Goal: Task Accomplishment & Management: Manage account settings

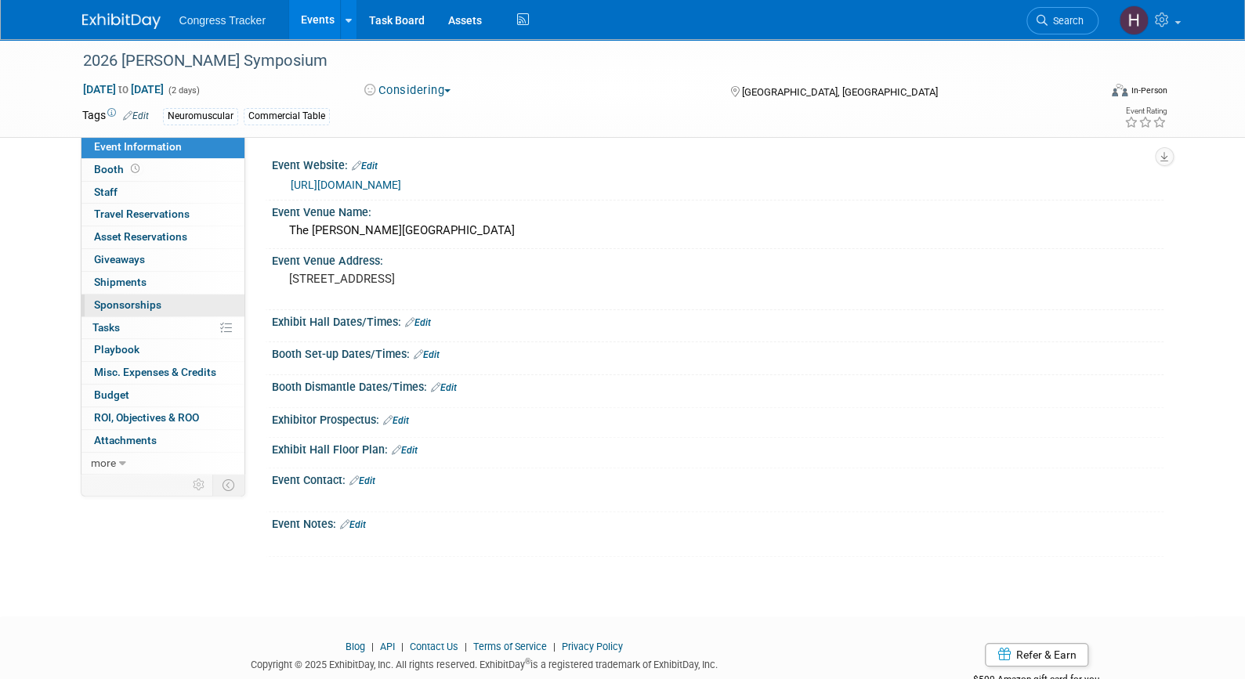
click at [121, 302] on span "Sponsorships 0" at bounding box center [127, 304] width 67 height 13
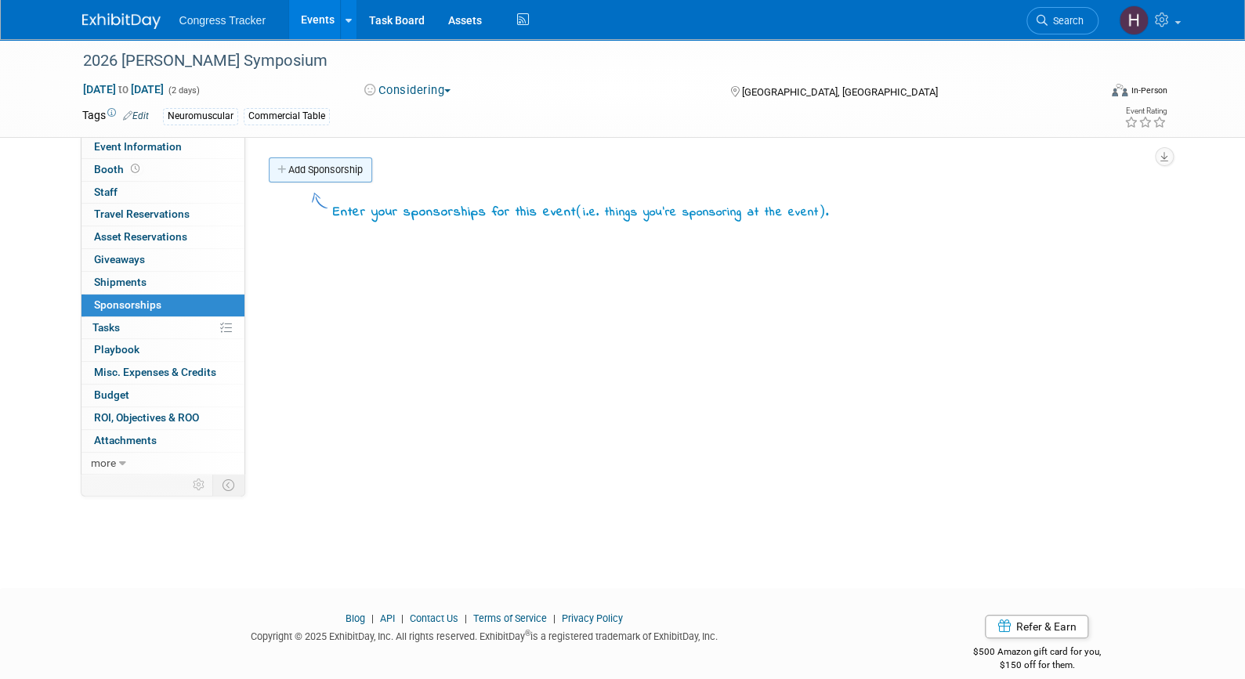
click at [346, 175] on link "Add Sponsorship" at bounding box center [320, 169] width 103 height 25
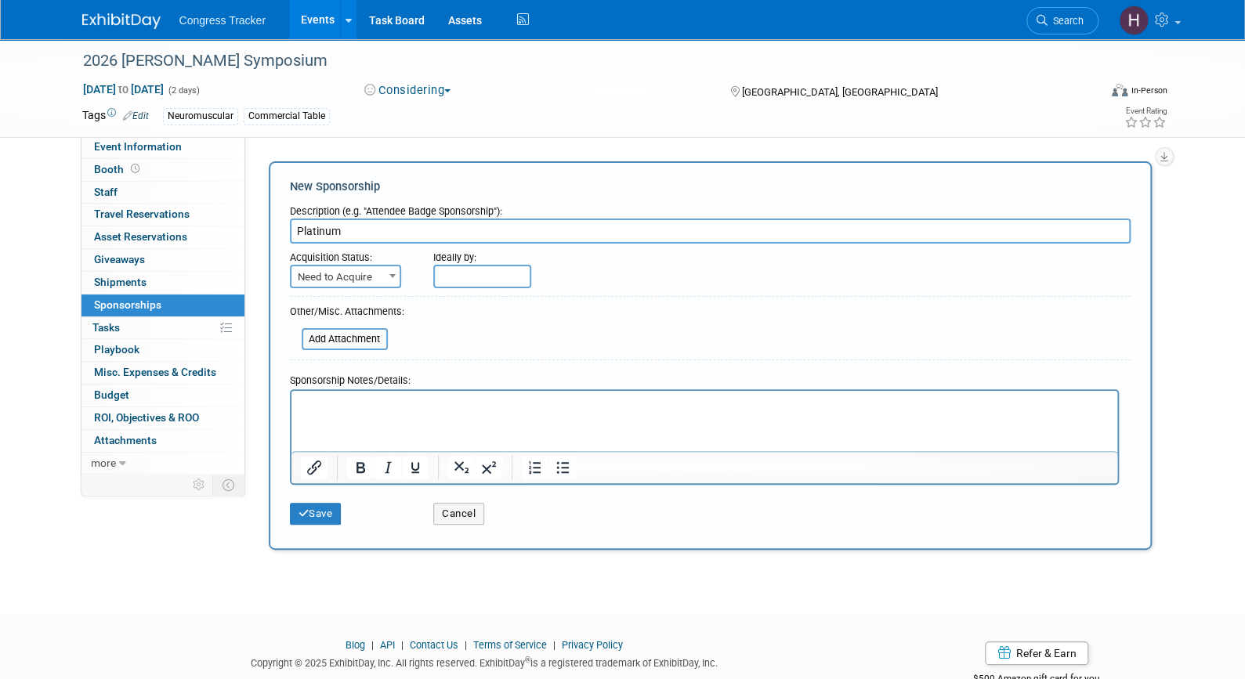
type input "Platinum"
click at [389, 282] on span at bounding box center [393, 276] width 16 height 20
select select "2"
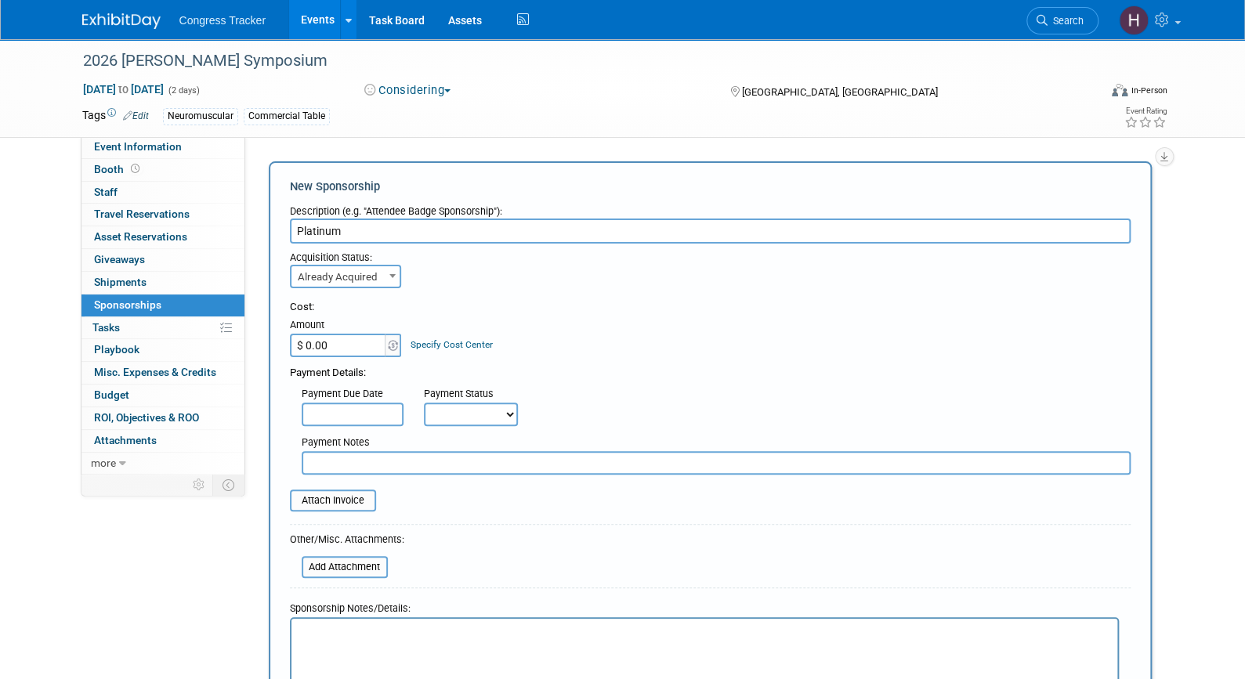
click at [357, 346] on input "$ 0.00" at bounding box center [339, 346] width 98 height 24
type input "$ 6,000.00"
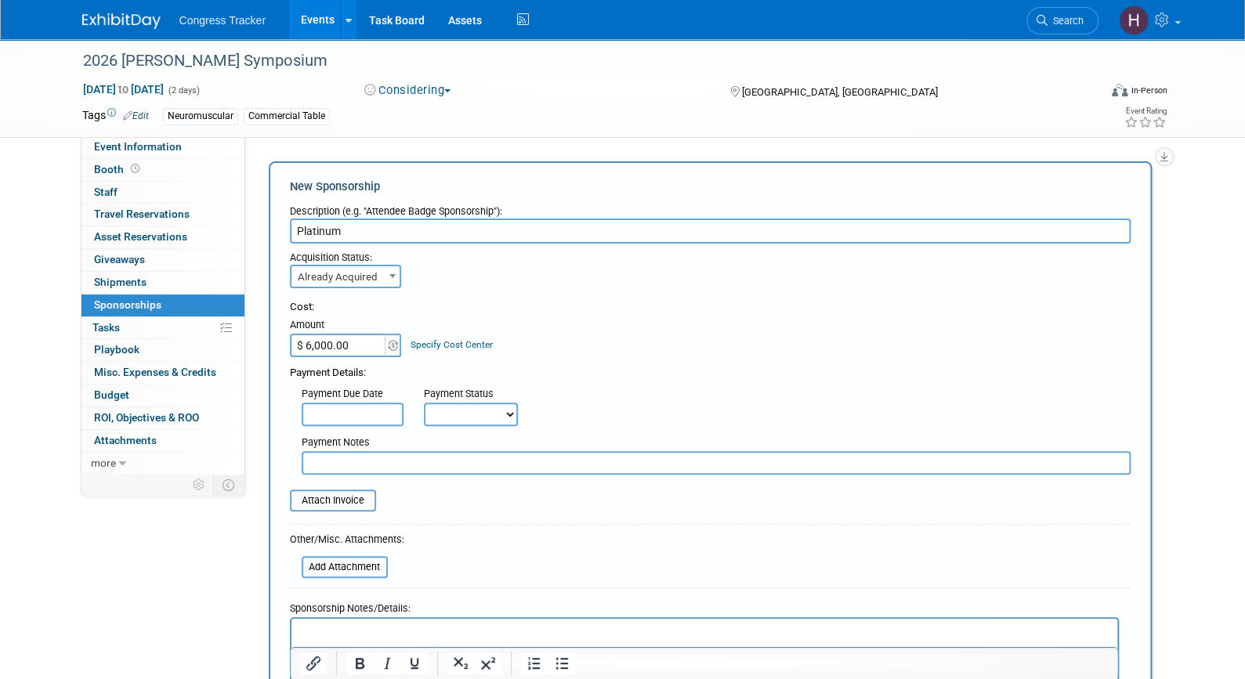
scroll to position [157, 0]
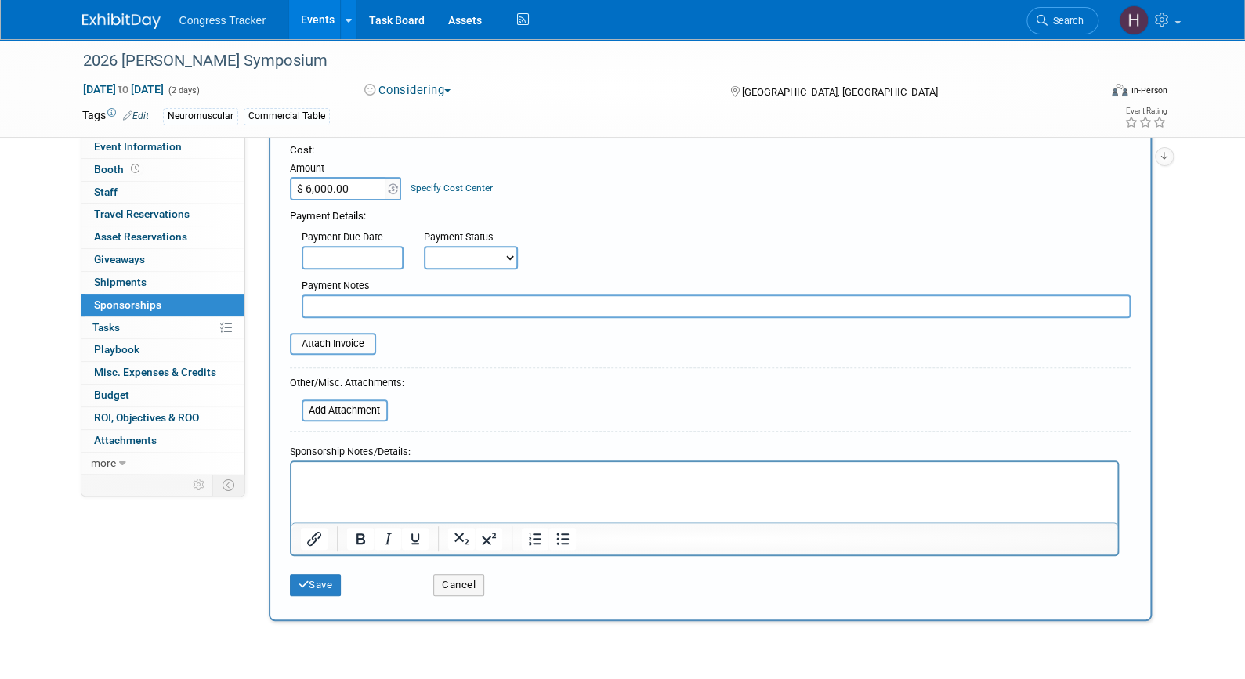
click at [366, 481] on p "Rich Text Area. Press ALT-0 for help." at bounding box center [704, 476] width 808 height 16
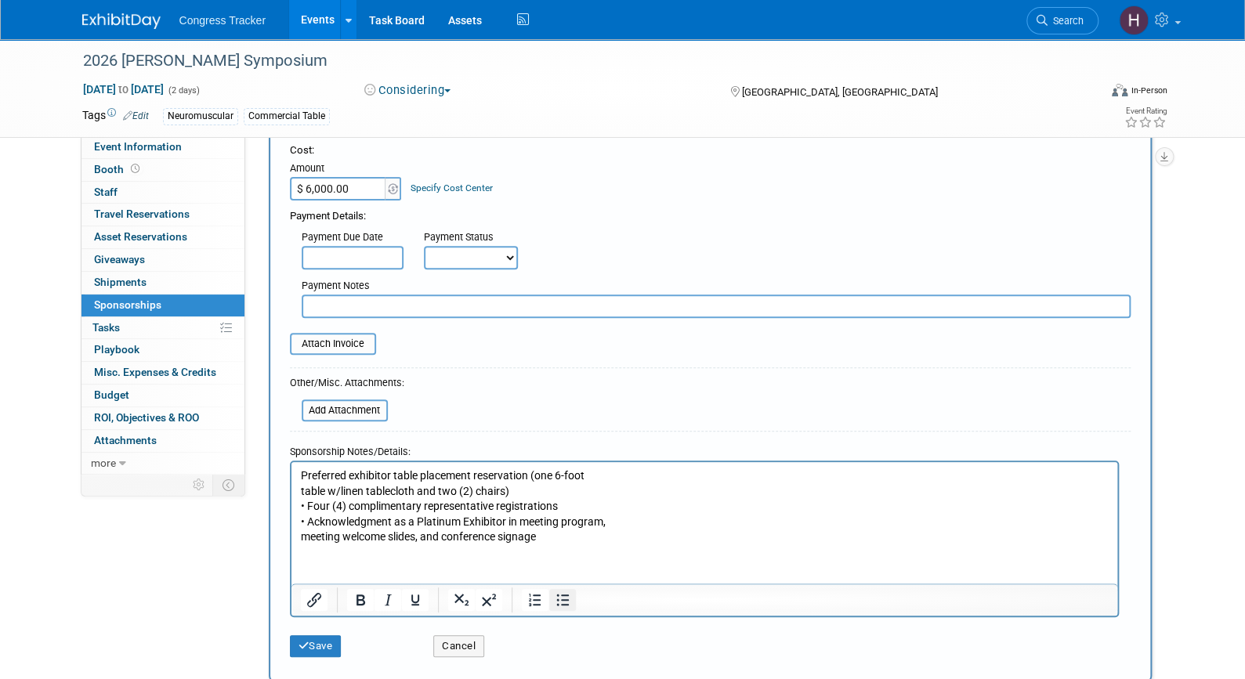
click at [565, 596] on icon "Bullet list" at bounding box center [561, 600] width 19 height 19
click at [327, 491] on ul "Preferred exhibitor table placement reservation (one 6-foot table w/linen table…" at bounding box center [704, 506] width 808 height 77
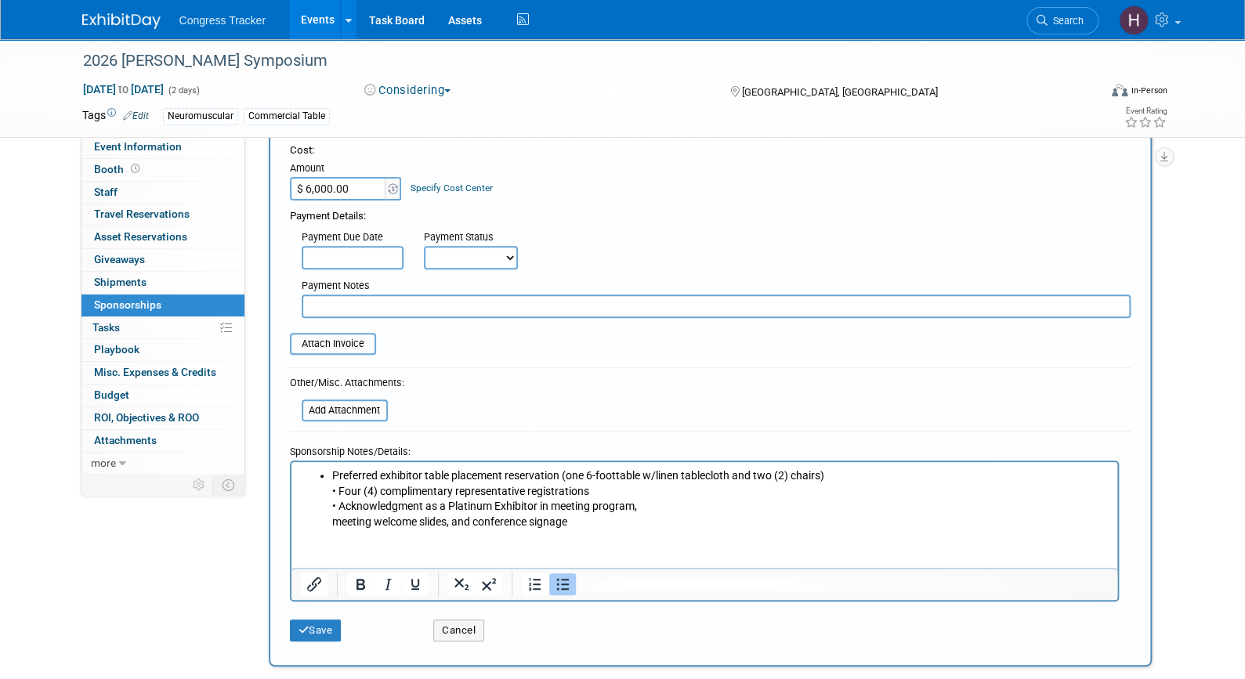
click at [328, 529] on ul "Preferred exhibitor table placement reservation (one 6-foot table w/linen table…" at bounding box center [704, 498] width 808 height 61
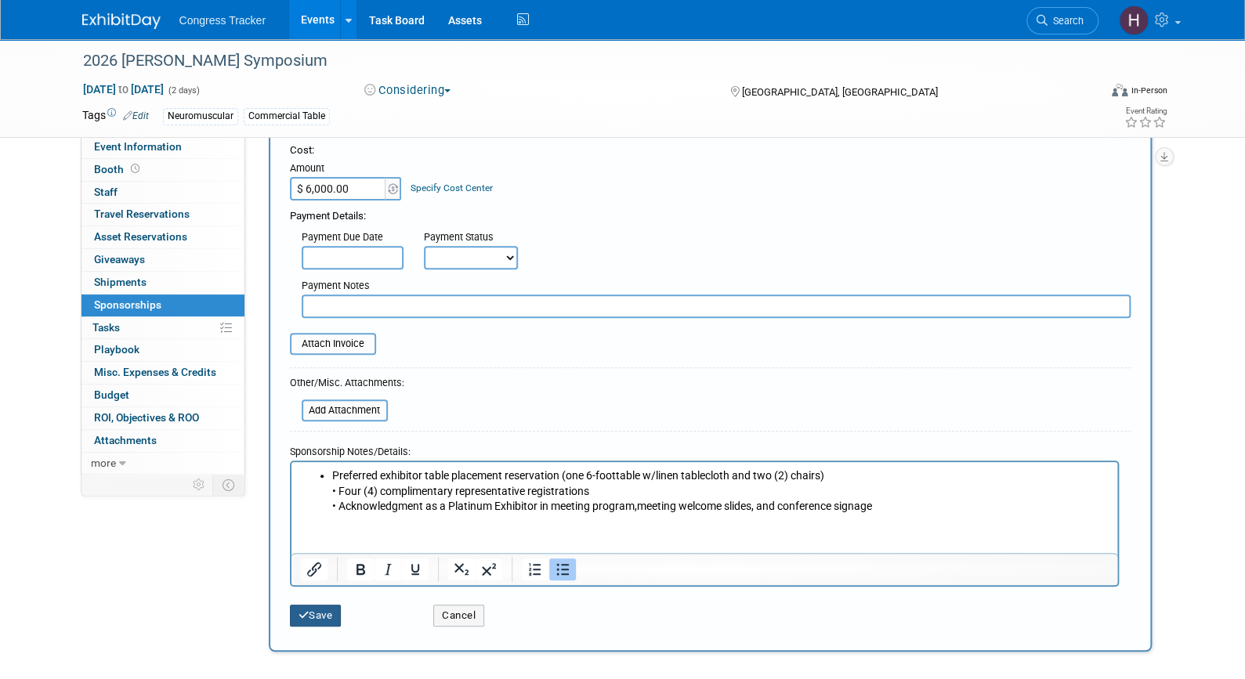
click at [320, 617] on button "Save" at bounding box center [316, 616] width 52 height 22
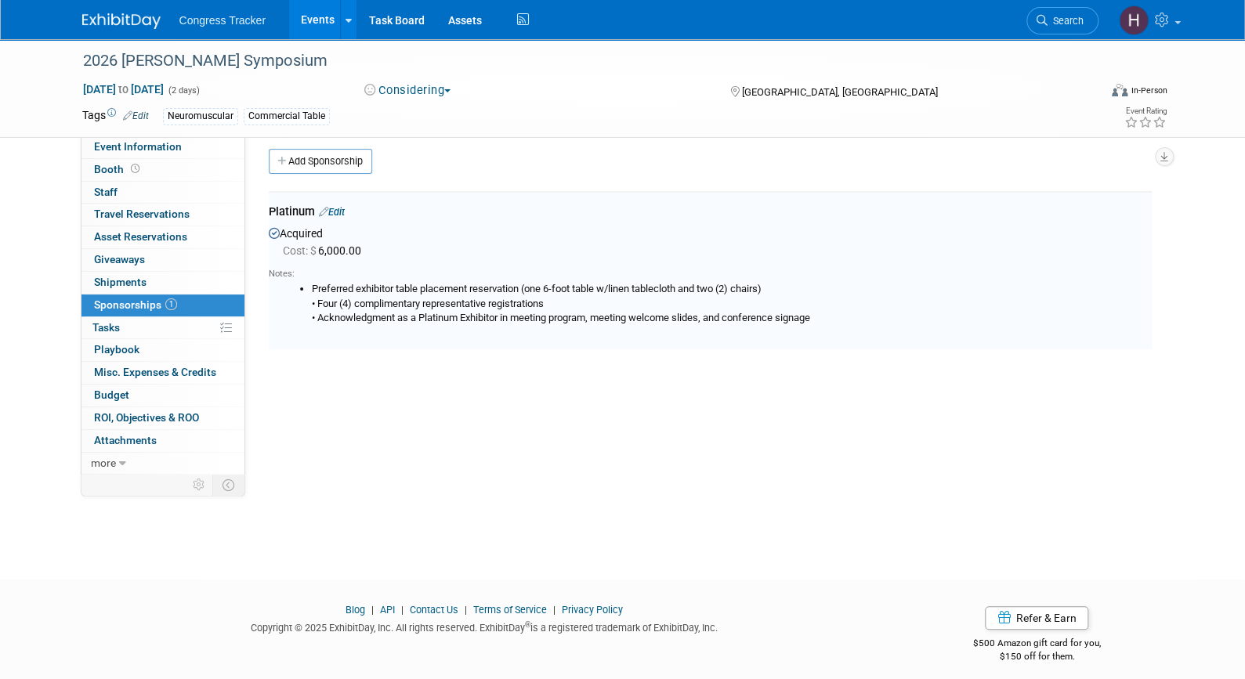
scroll to position [0, 0]
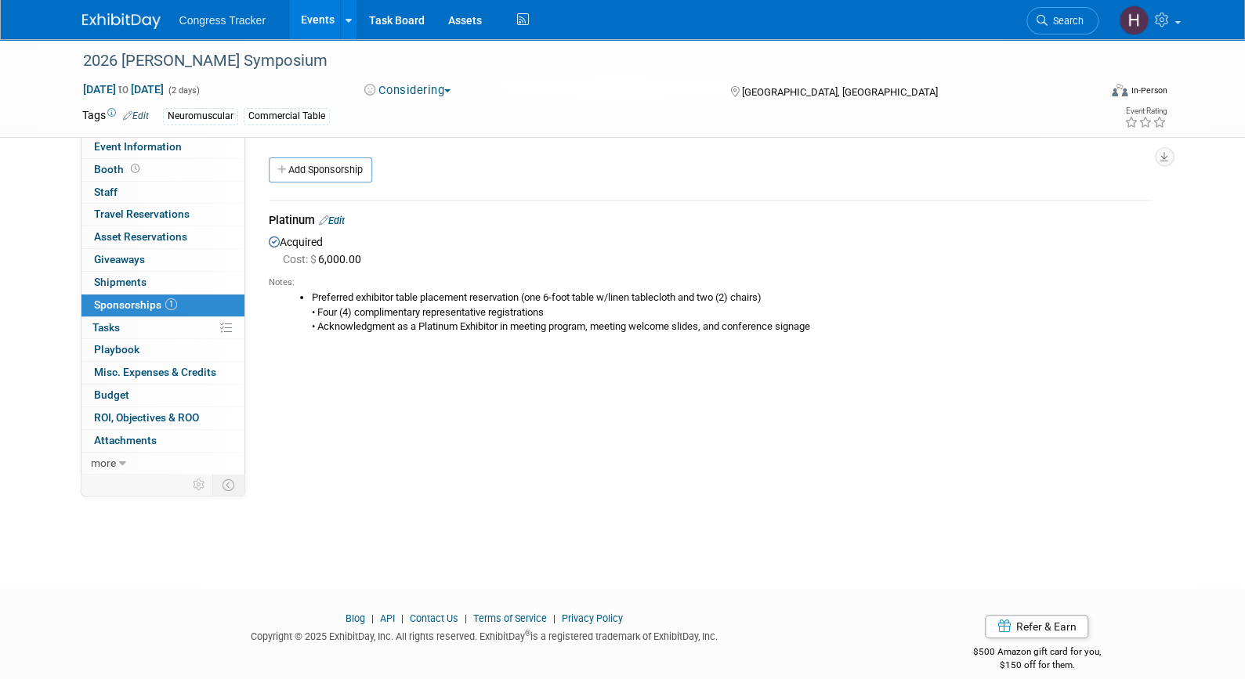
click at [316, 20] on link "Events" at bounding box center [317, 19] width 57 height 39
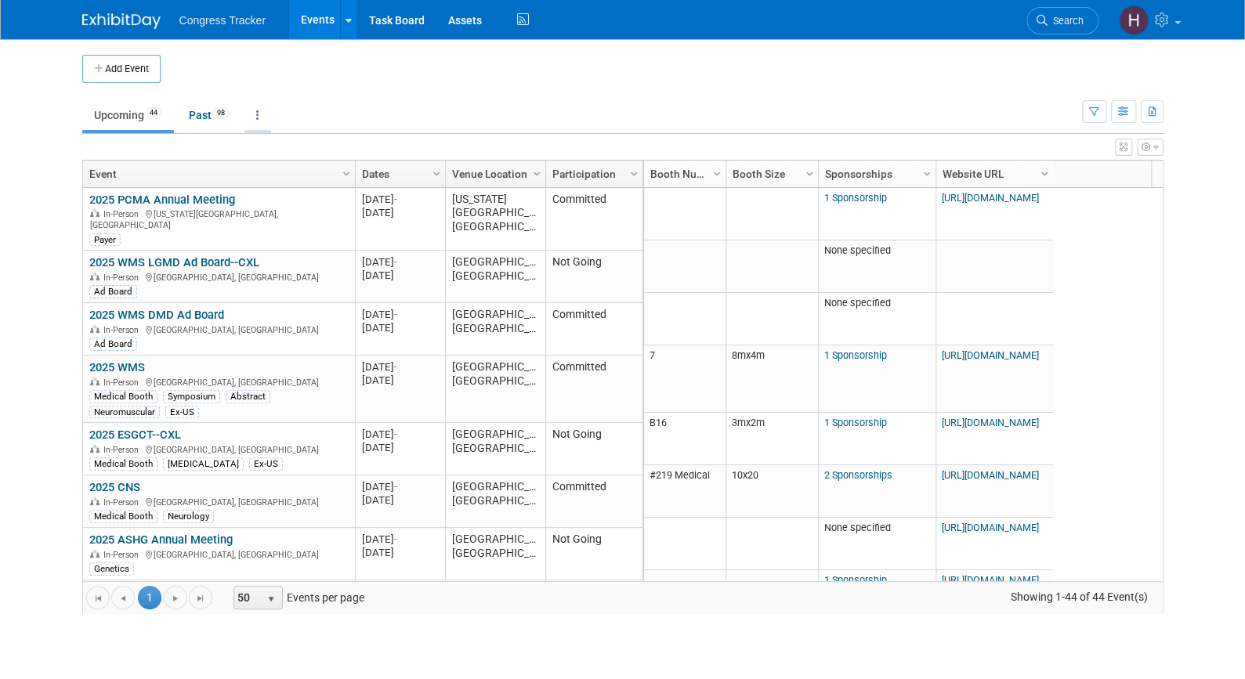
click at [257, 115] on link at bounding box center [257, 115] width 27 height 30
click at [301, 179] on link "Grouped Annually Events grouped by year" at bounding box center [306, 185] width 125 height 34
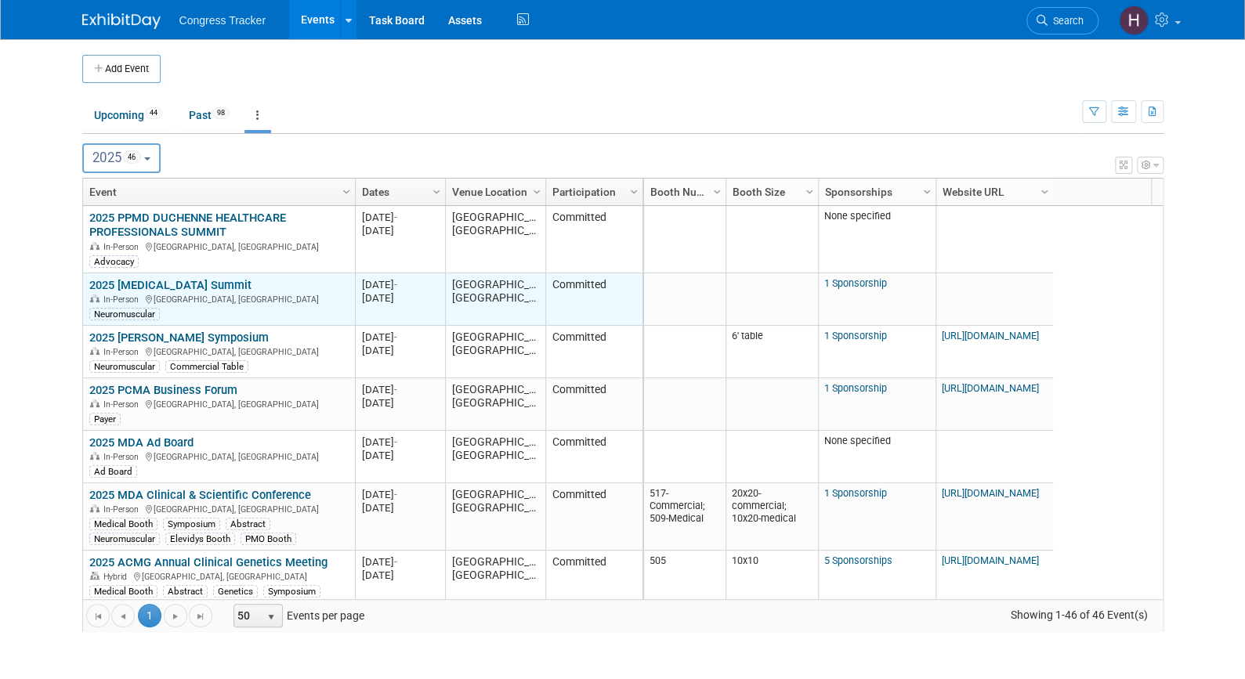
click at [194, 281] on link "2025 [MEDICAL_DATA] Summit" at bounding box center [170, 285] width 162 height 14
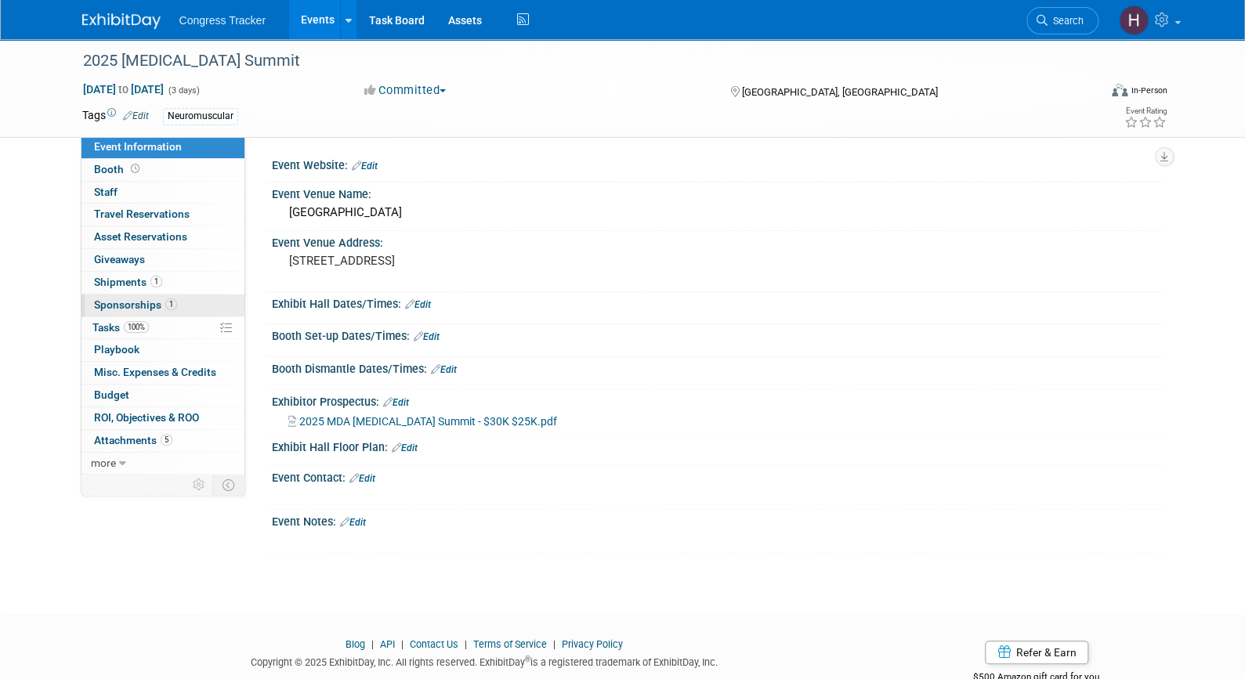
click at [189, 308] on link "1 Sponsorships 1" at bounding box center [162, 306] width 163 height 22
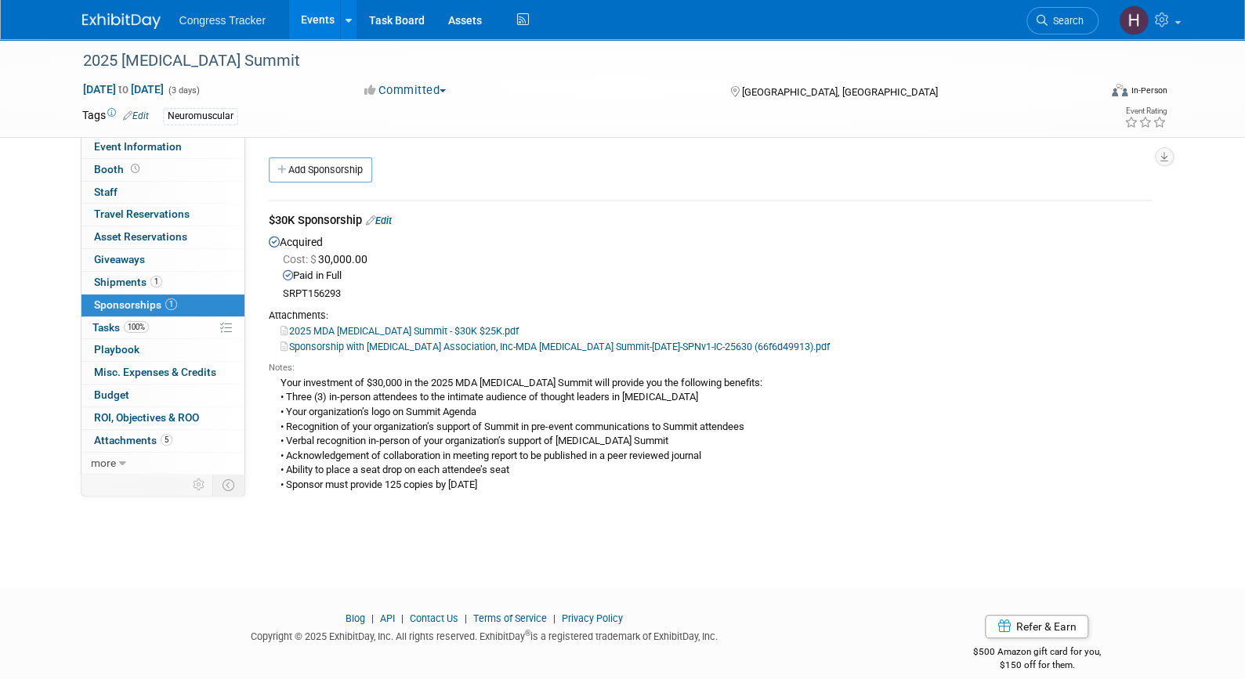
click at [306, 17] on link "Events" at bounding box center [317, 19] width 57 height 39
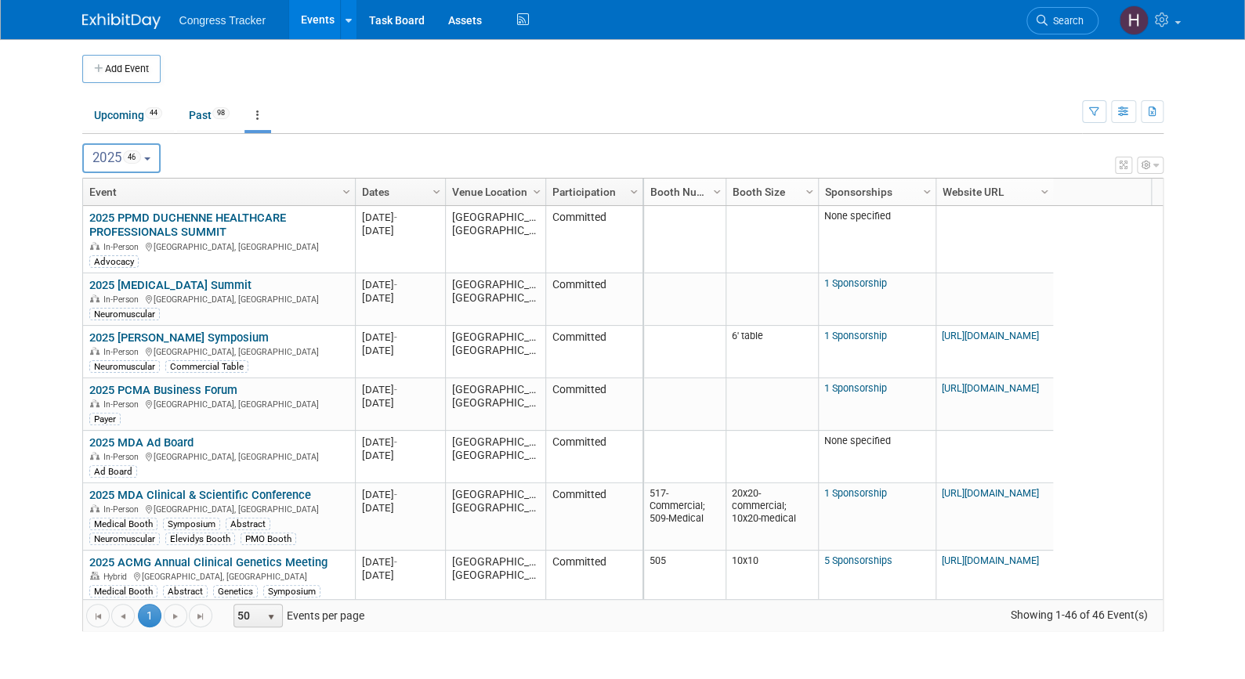
click at [141, 157] on span "46" at bounding box center [132, 156] width 18 height 13
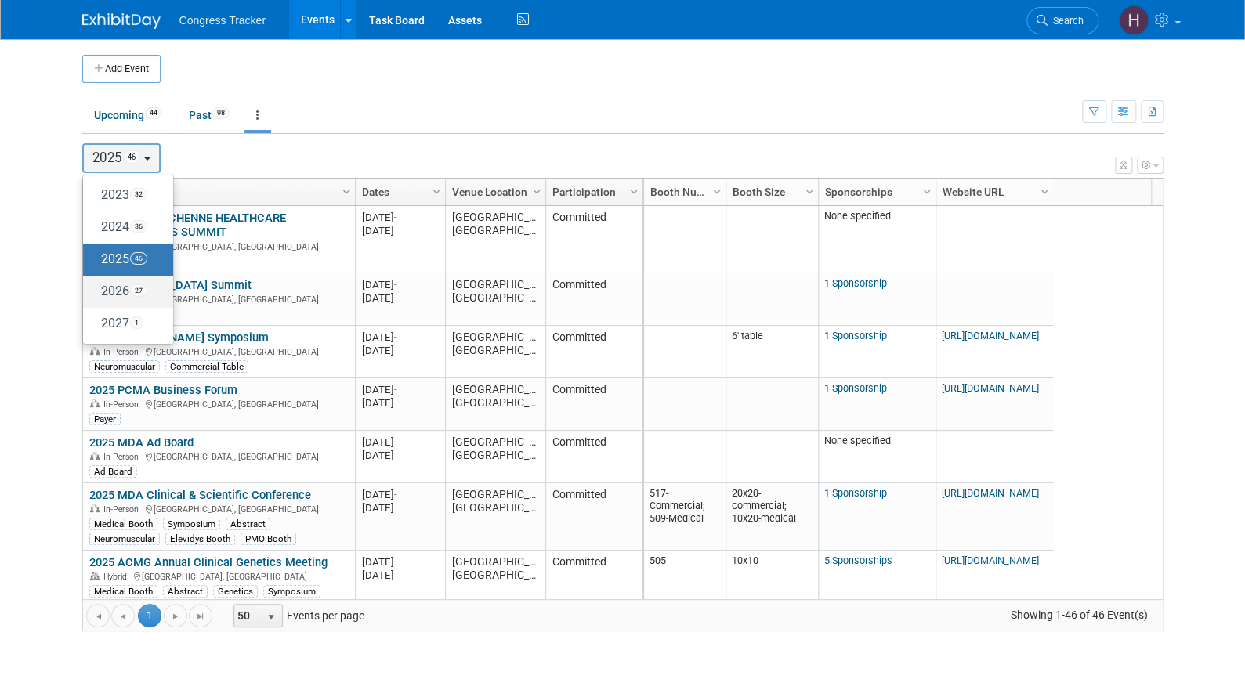
click at [133, 284] on label "2026 27" at bounding box center [124, 292] width 67 height 26
click at [96, 286] on input "2026 27" at bounding box center [90, 291] width 10 height 10
select select "2026"
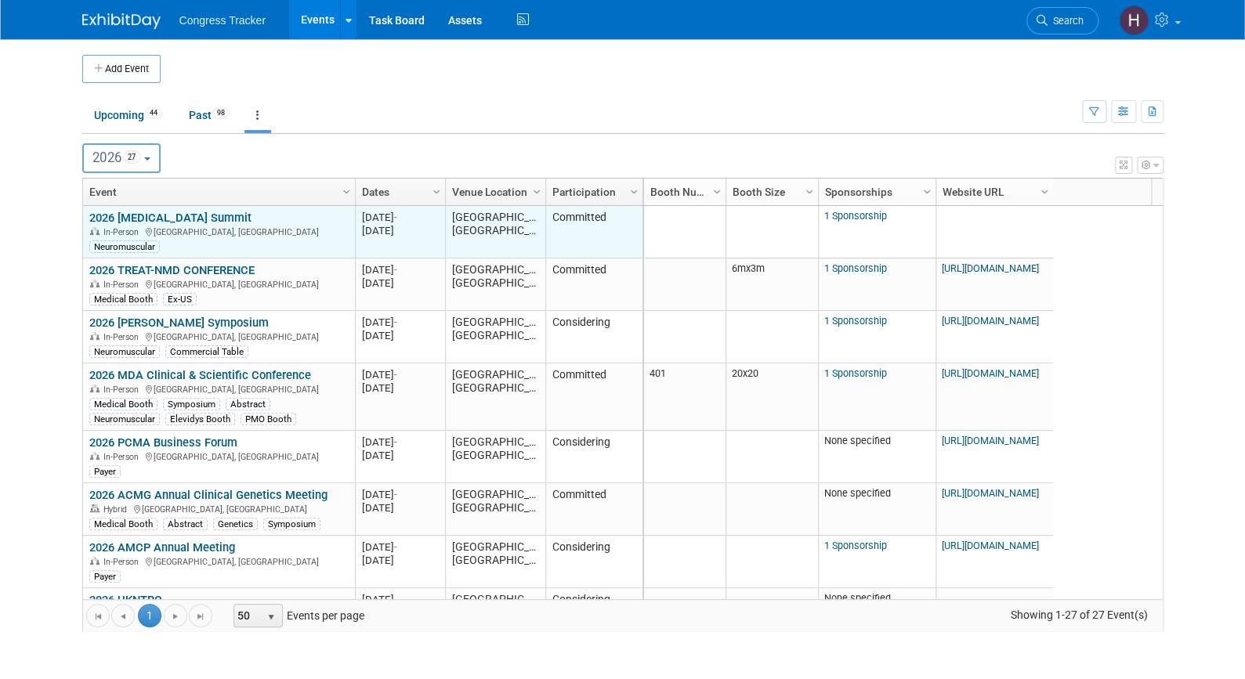
click at [161, 216] on link "2026 Gene Therapy Summit" at bounding box center [170, 218] width 162 height 14
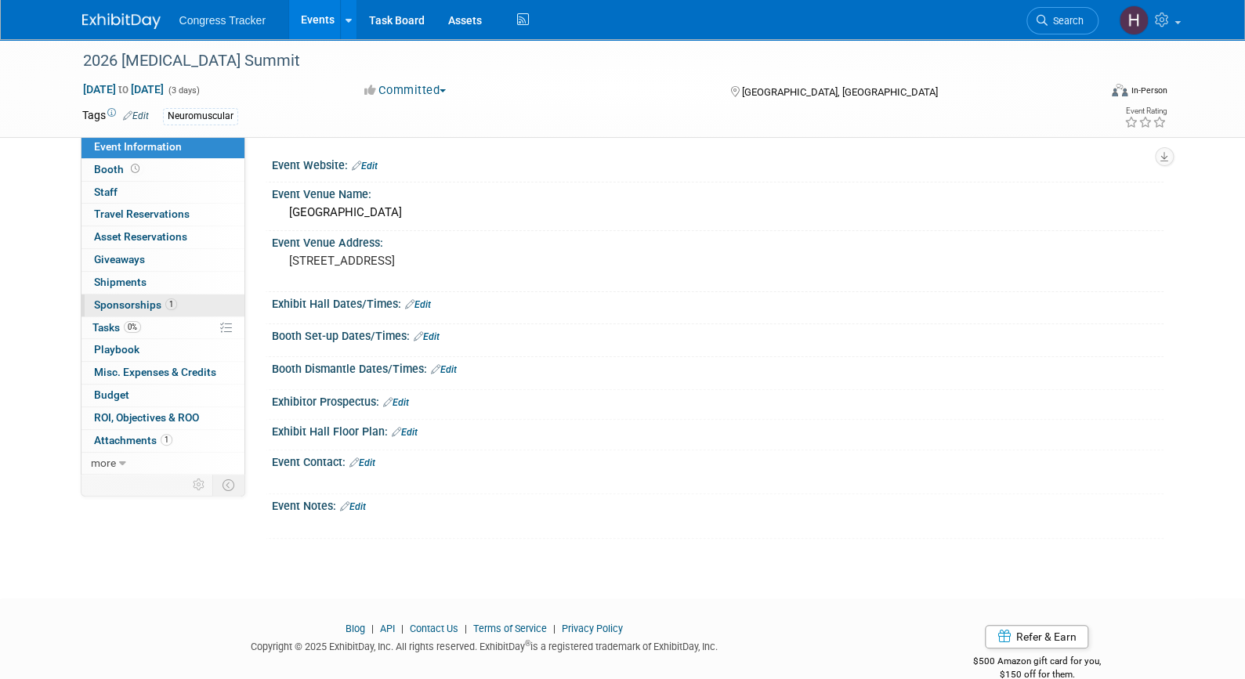
click at [165, 307] on span "1" at bounding box center [171, 304] width 12 height 12
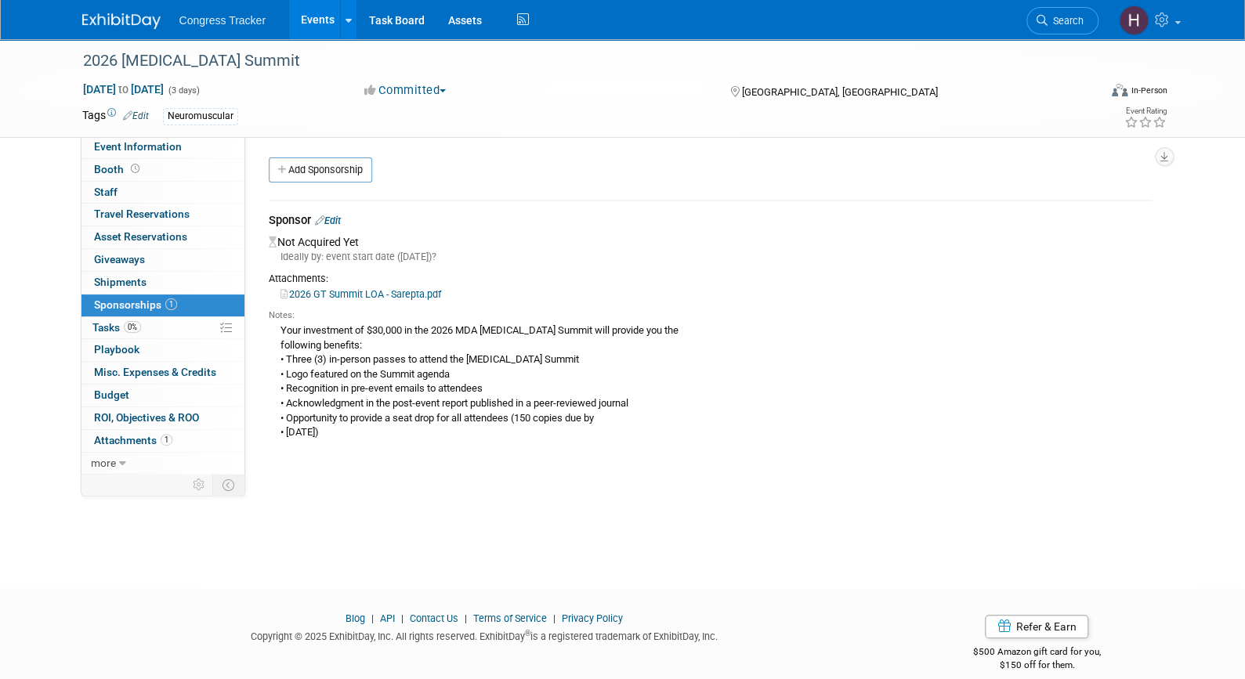
click at [335, 224] on link "Edit" at bounding box center [328, 221] width 26 height 12
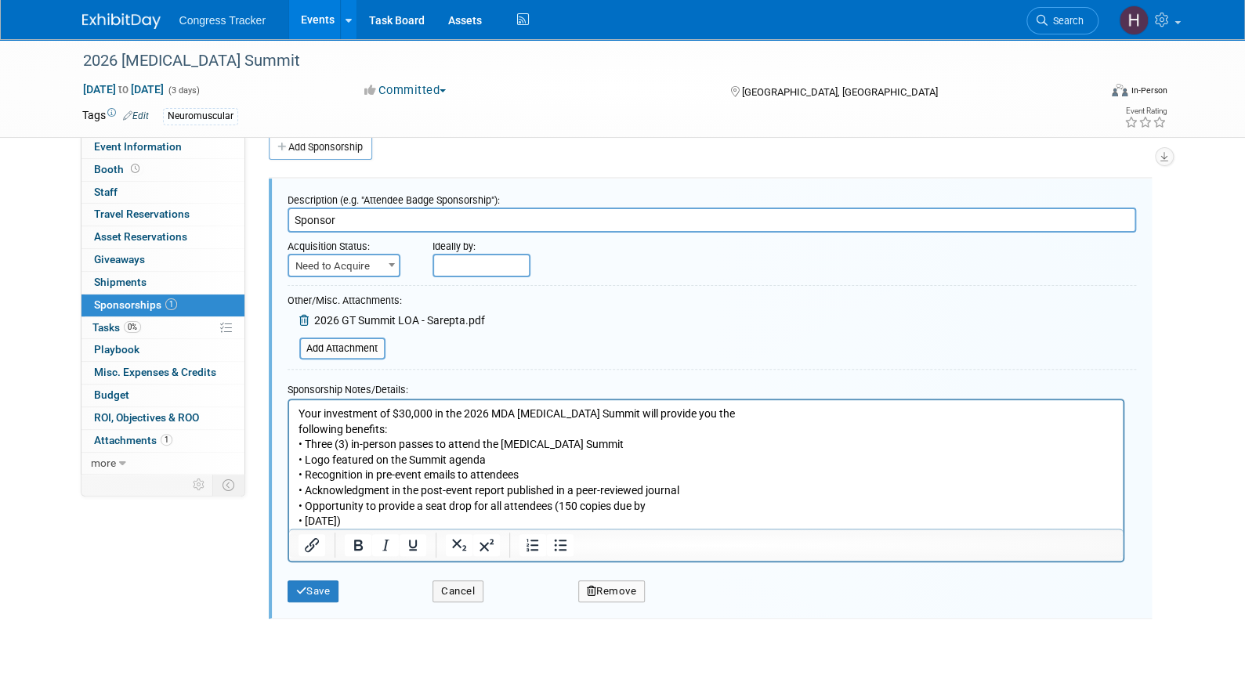
click at [346, 272] on span "Need to Acquire" at bounding box center [344, 266] width 110 height 22
select select "2"
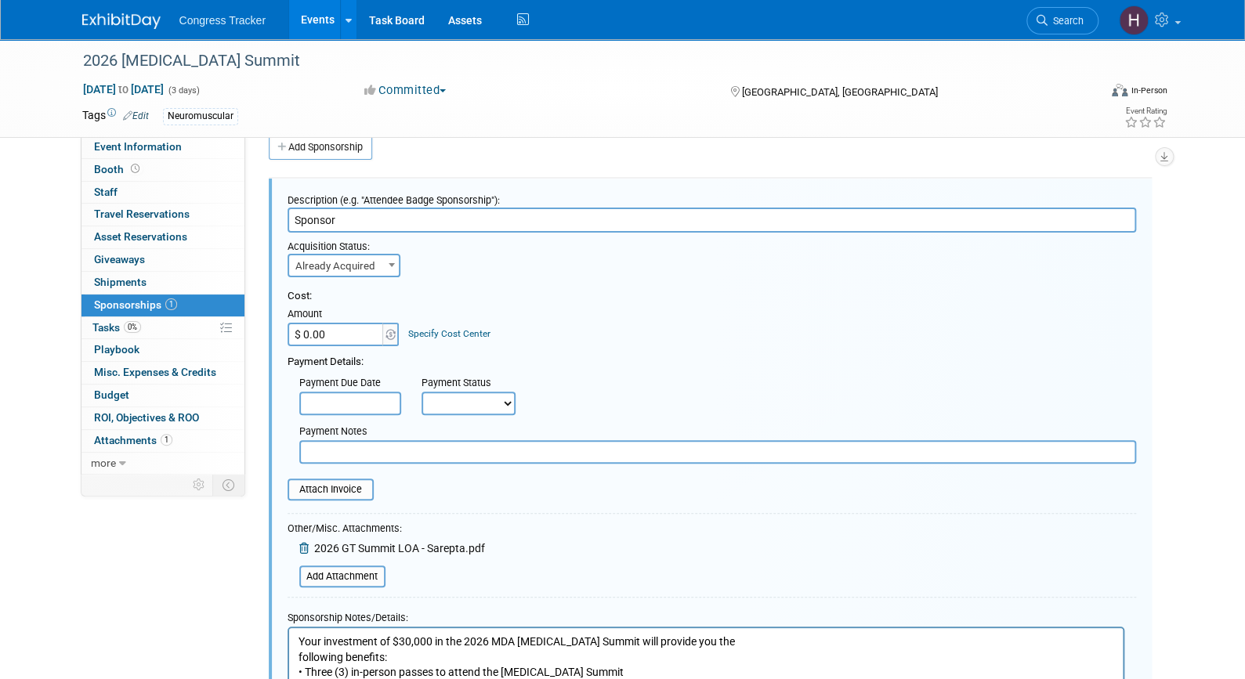
click at [342, 338] on input "$ 0.00" at bounding box center [337, 335] width 98 height 24
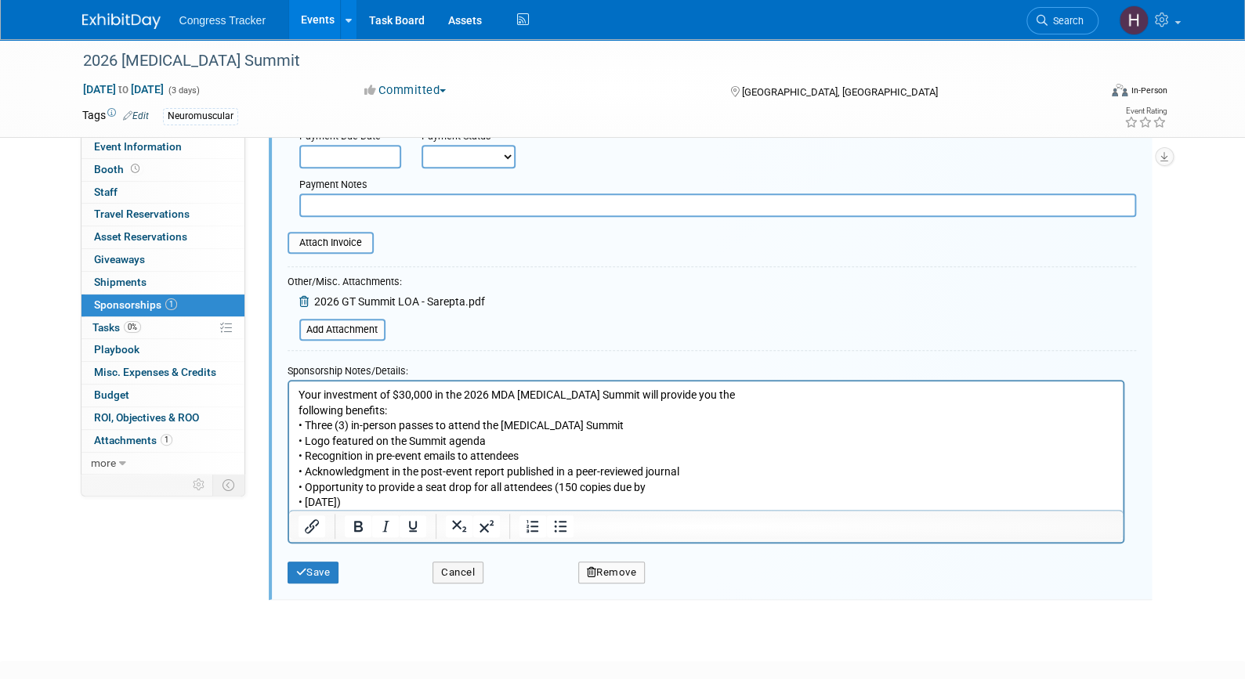
scroll to position [336, 0]
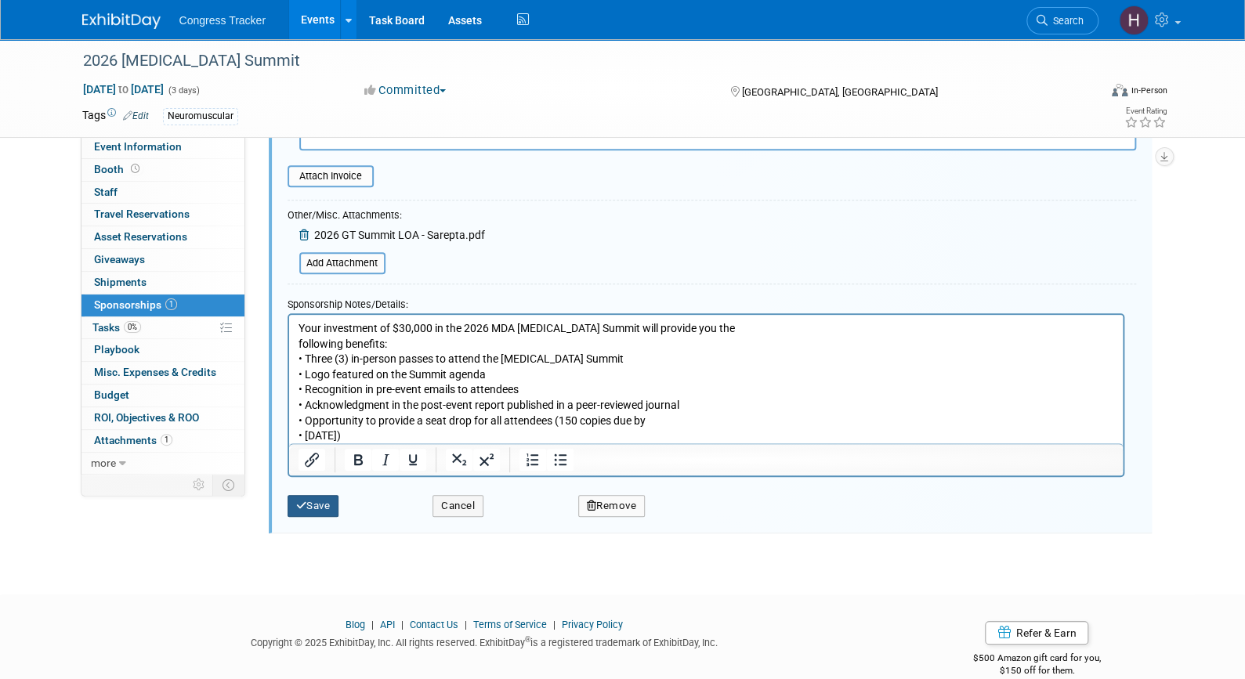
type input "$ 30,000.00"
click at [330, 507] on button "Save" at bounding box center [314, 506] width 52 height 22
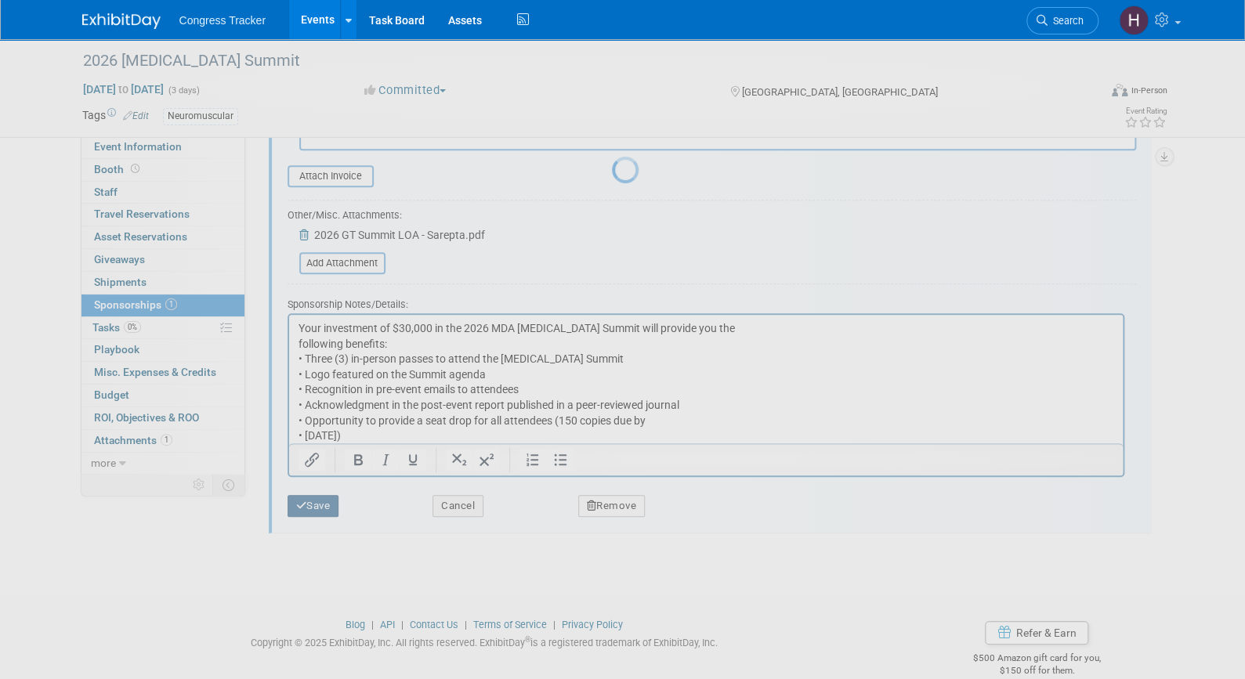
scroll to position [19, 0]
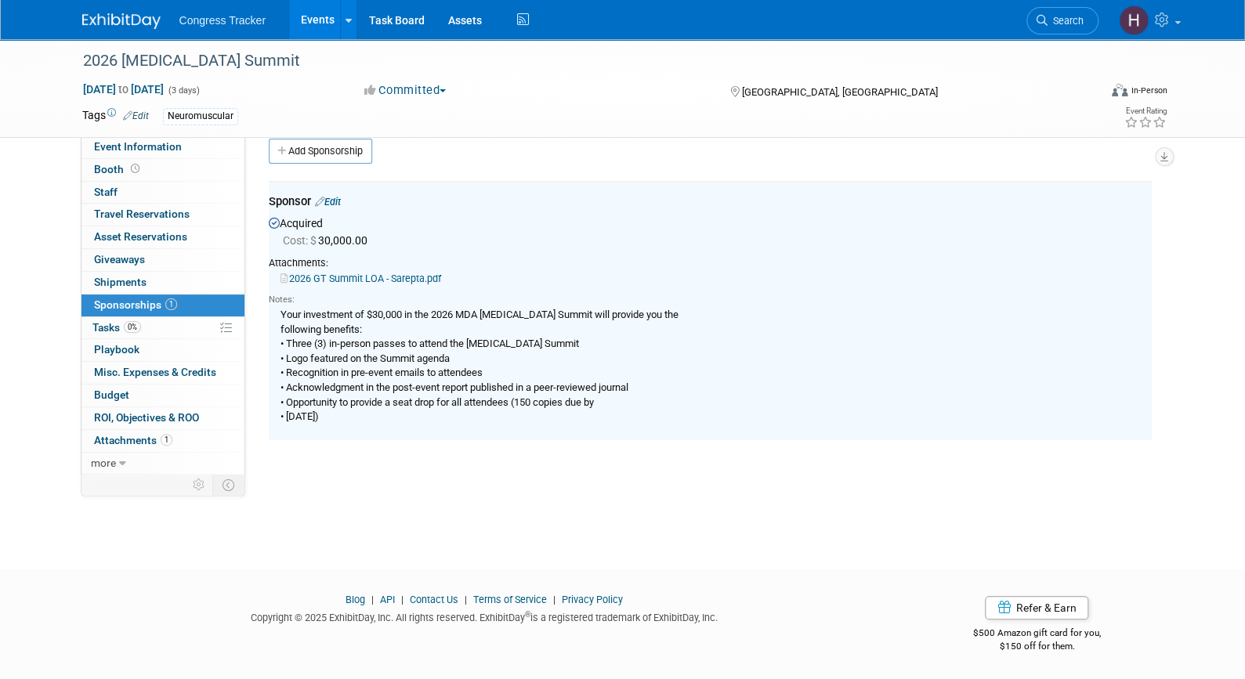
click at [313, 27] on link "Events" at bounding box center [317, 19] width 57 height 39
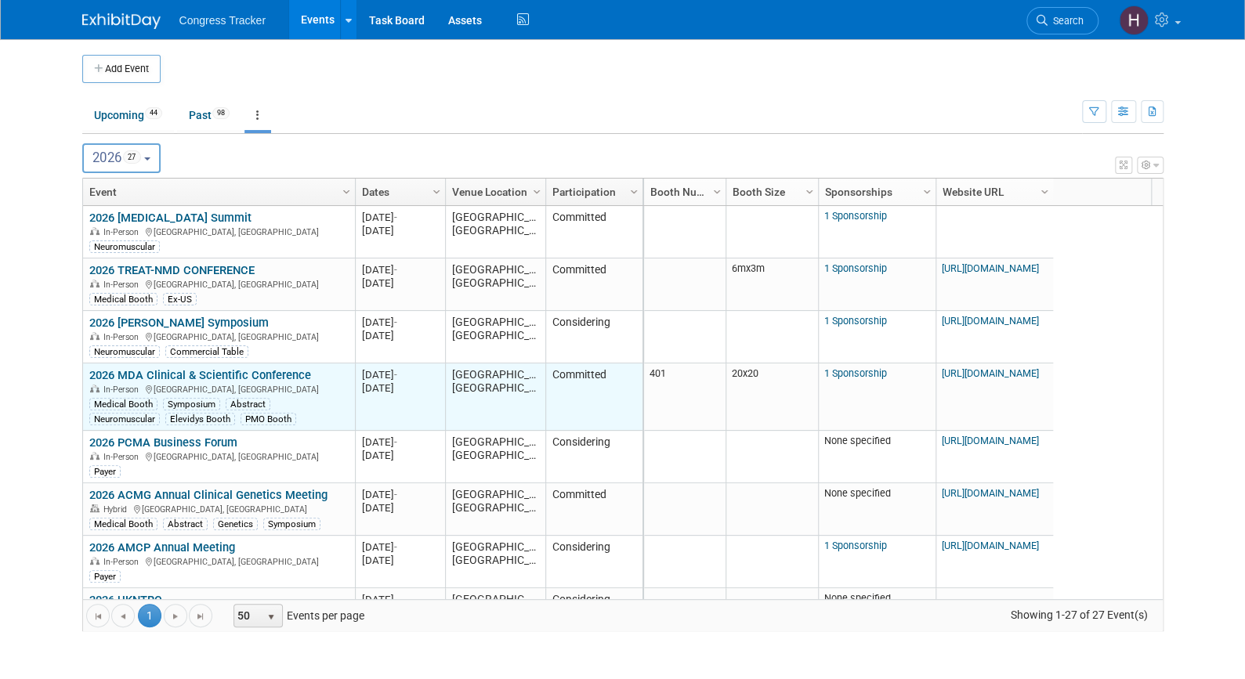
click at [208, 370] on link "2026 MDA Clinical & Scientific Conference" at bounding box center [200, 375] width 222 height 14
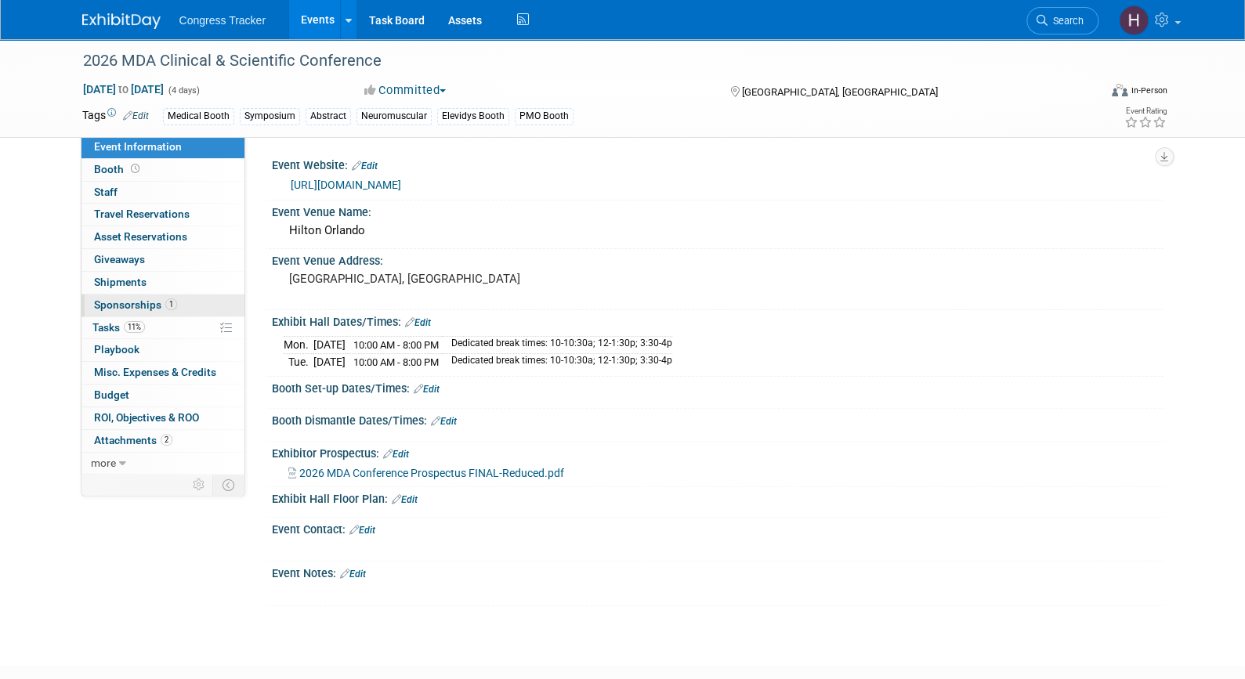
click at [161, 308] on span "Sponsorships 1" at bounding box center [135, 304] width 83 height 13
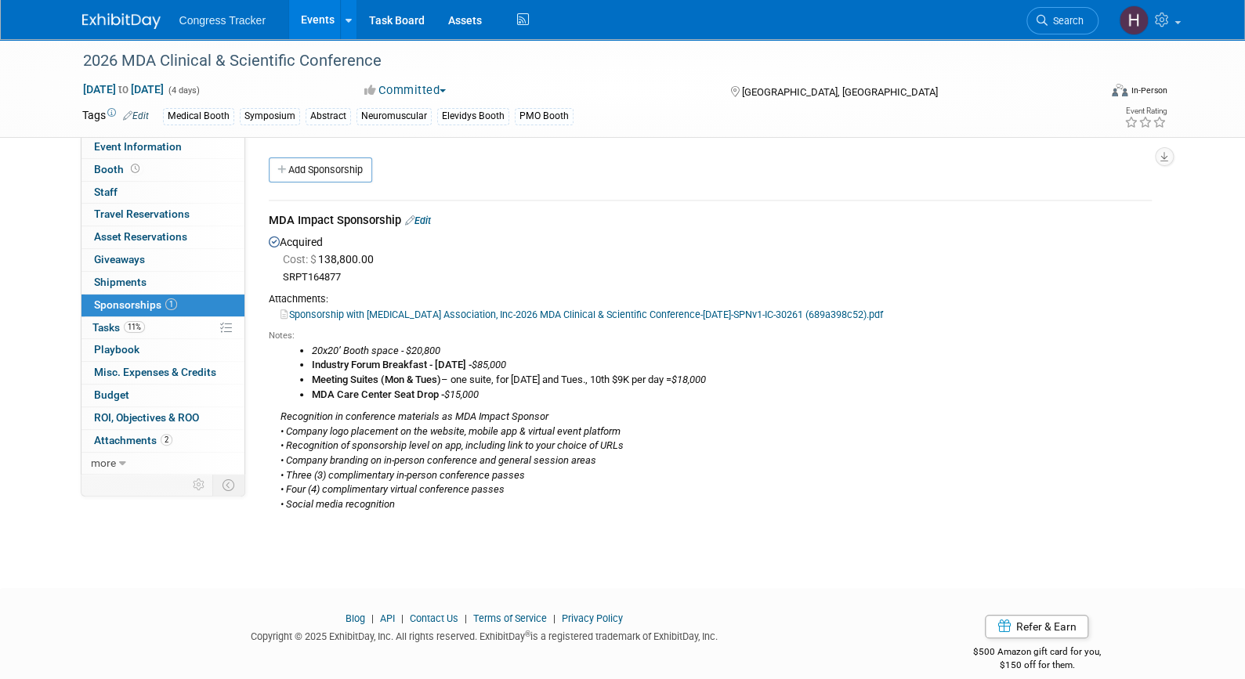
drag, startPoint x: 358, startPoint y: 281, endPoint x: 278, endPoint y: 278, distance: 80.0
click at [278, 278] on div "Cost: $ 138,800.00 SRPT164877" at bounding box center [710, 267] width 883 height 33
copy div "SRPT164877"
click at [323, 15] on link "Events" at bounding box center [317, 19] width 57 height 39
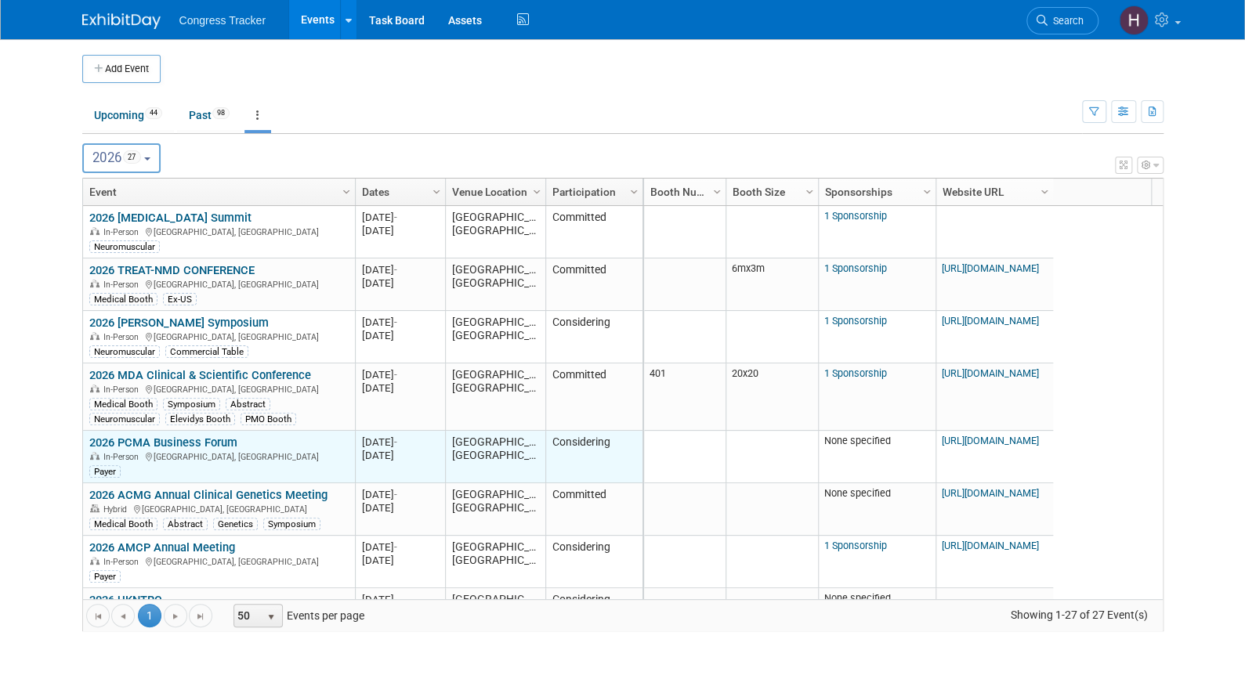
click at [114, 436] on link "2026 PCMA Business Forum" at bounding box center [163, 443] width 148 height 14
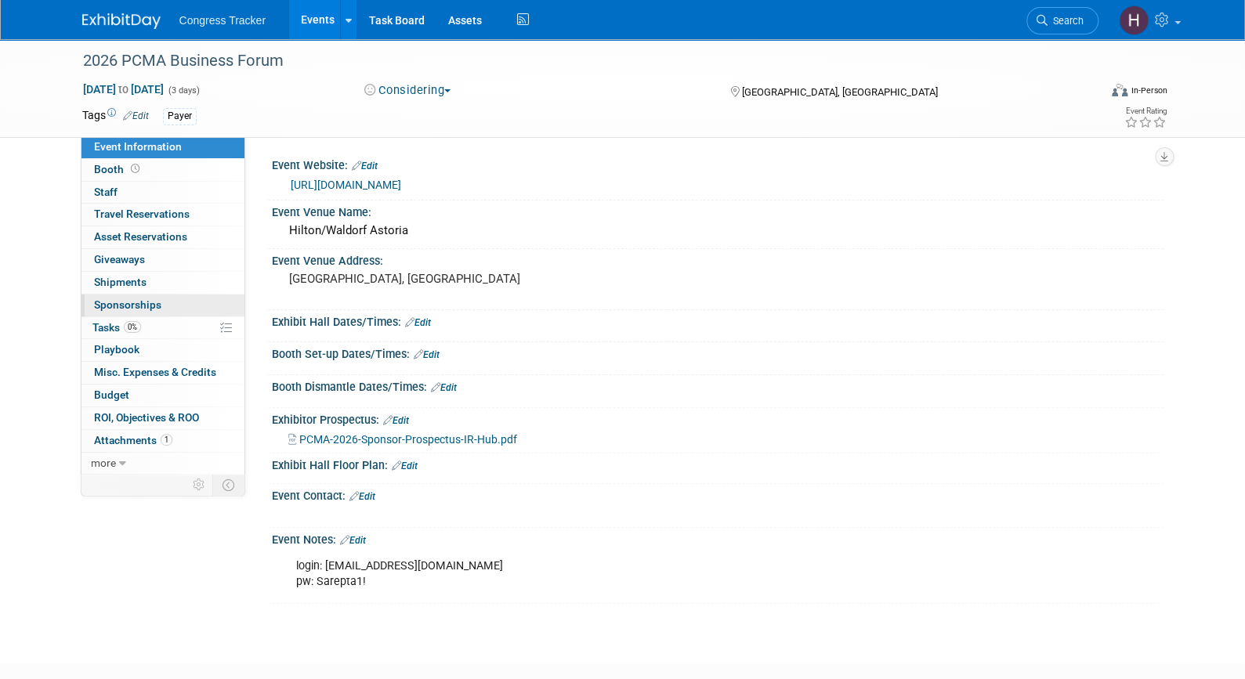
click at [116, 301] on span "Sponsorships 0" at bounding box center [127, 304] width 67 height 13
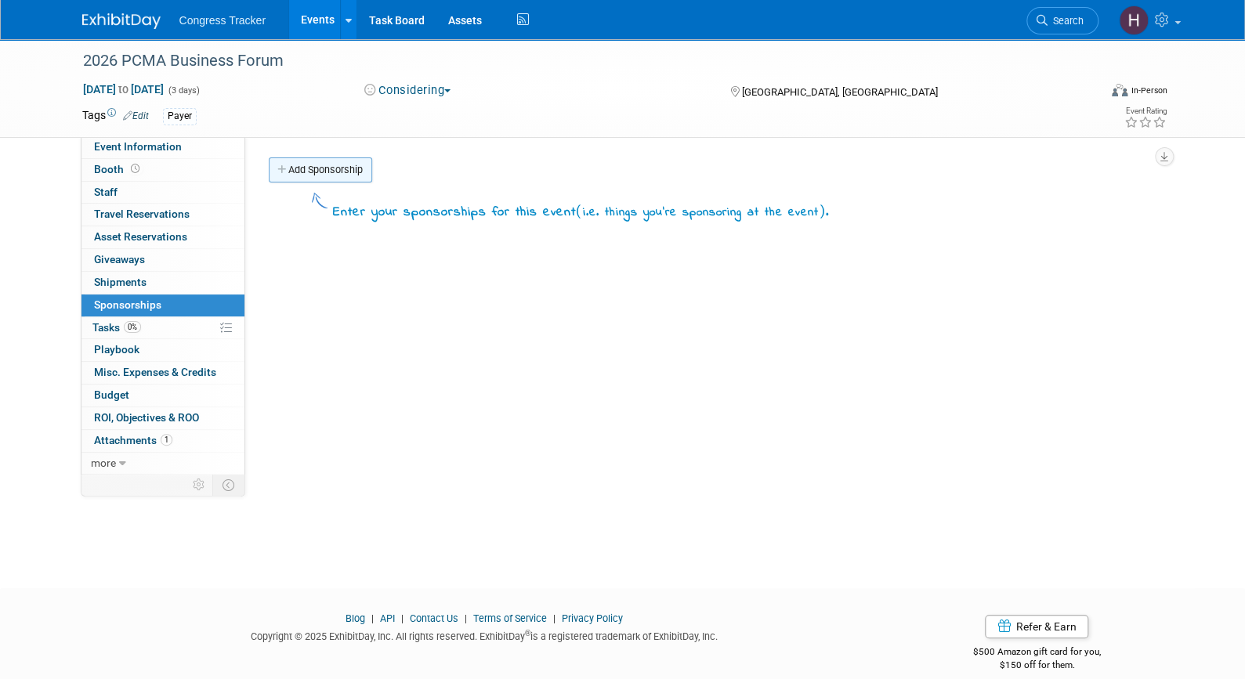
click at [317, 175] on link "Add Sponsorship" at bounding box center [320, 169] width 103 height 25
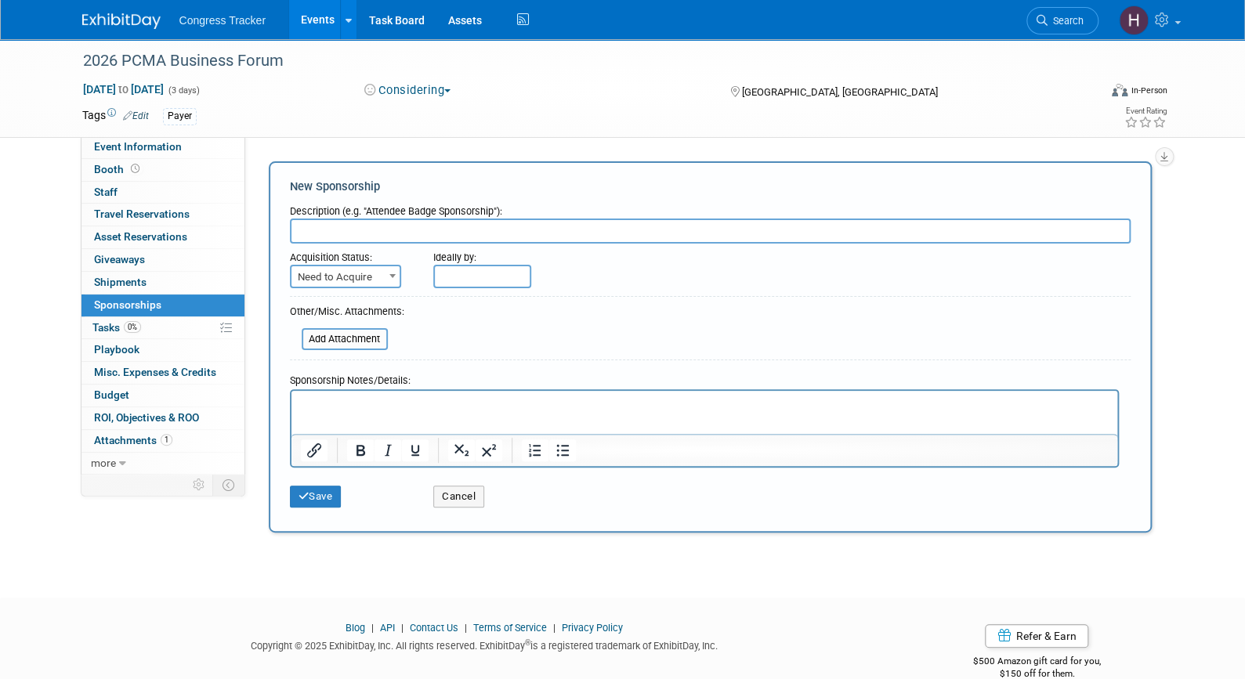
click at [328, 232] on input "text" at bounding box center [710, 231] width 841 height 25
type input "General Sponsor"
click at [338, 276] on span "Need to Acquire" at bounding box center [345, 277] width 108 height 22
select select "2"
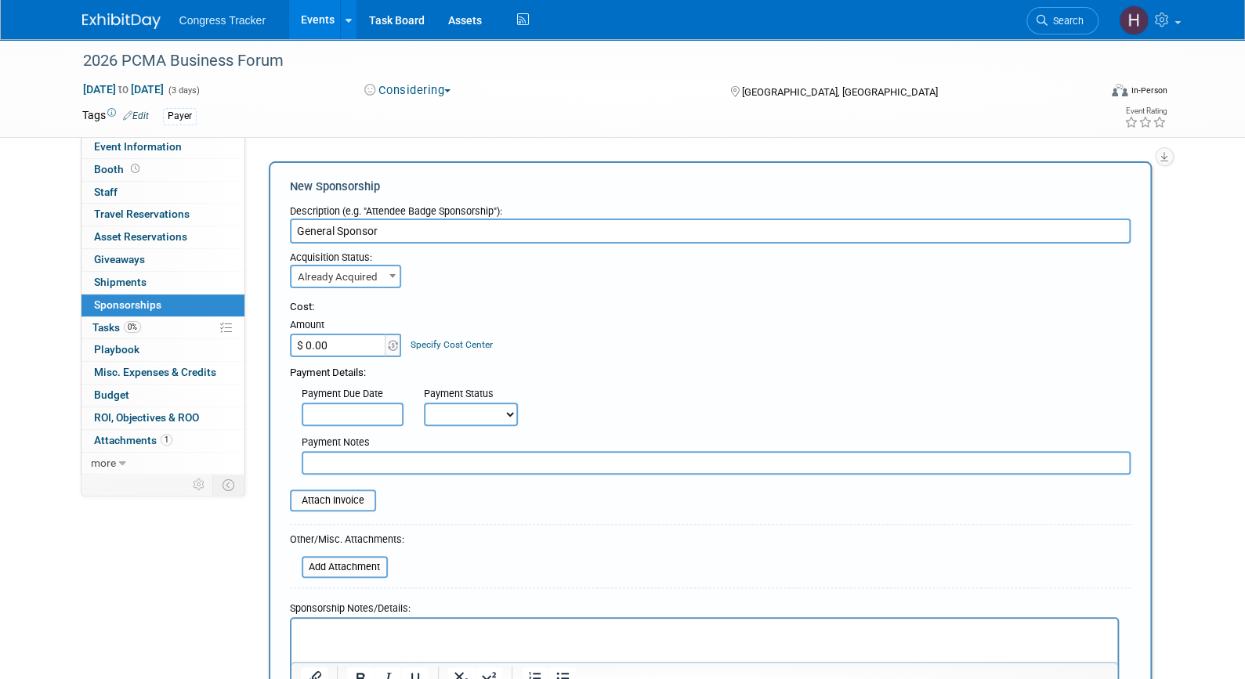
click at [336, 342] on input "$ 0.00" at bounding box center [339, 346] width 98 height 24
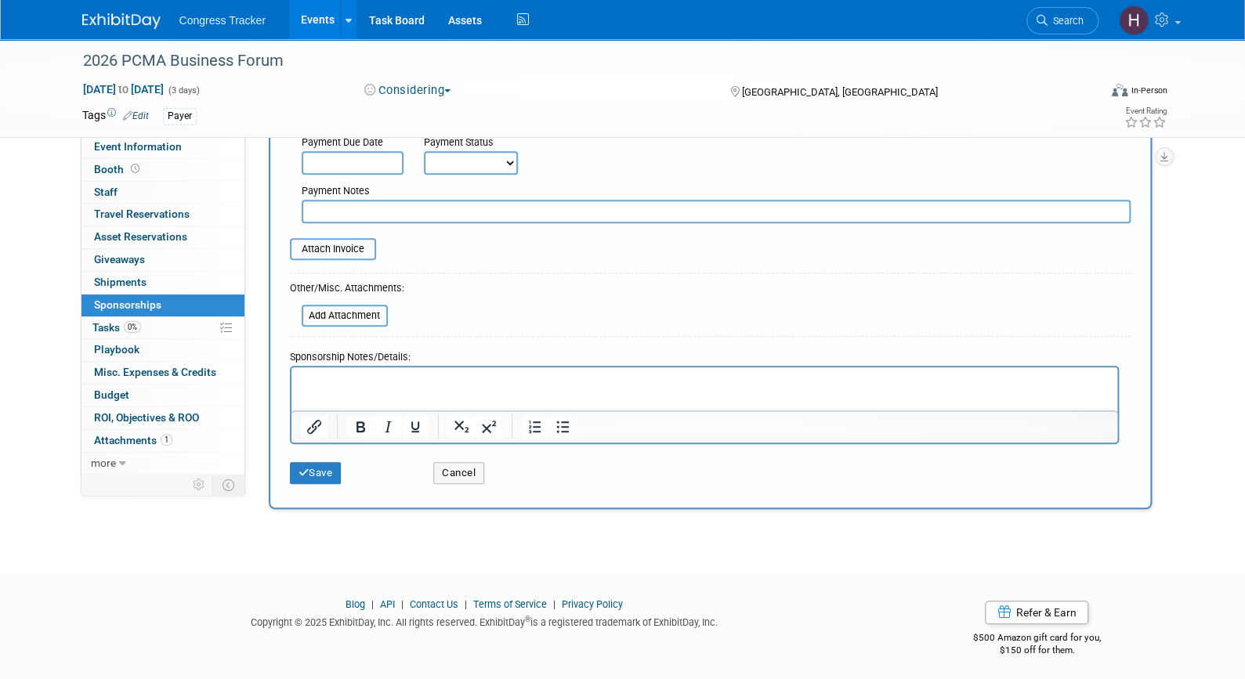
scroll to position [252, 0]
type input "$ 85,000.00"
click at [327, 469] on button "Save" at bounding box center [316, 472] width 52 height 22
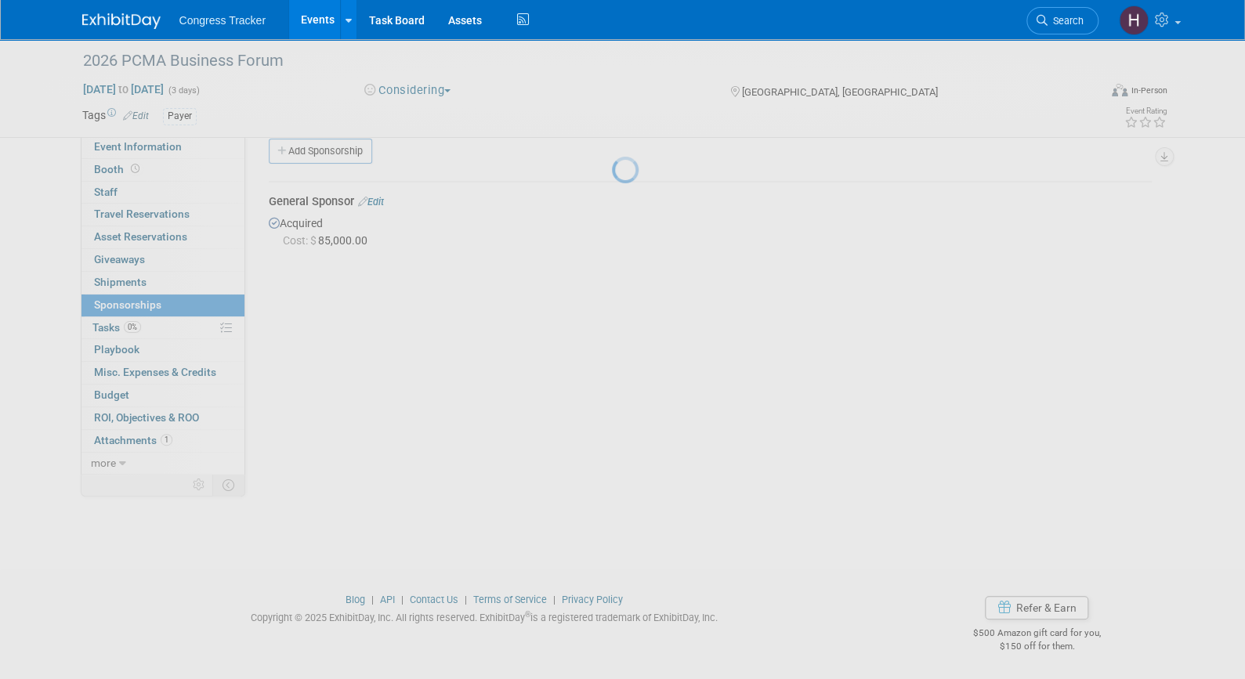
scroll to position [19, 0]
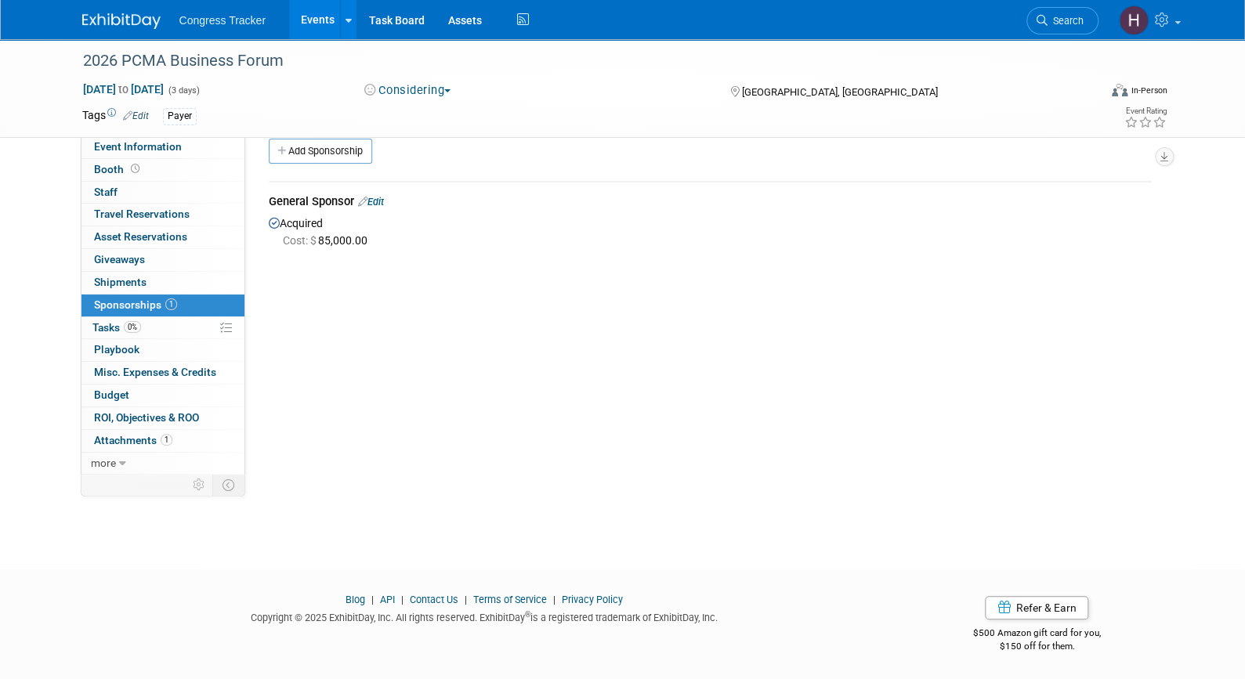
click at [324, 27] on link "Events" at bounding box center [317, 19] width 57 height 39
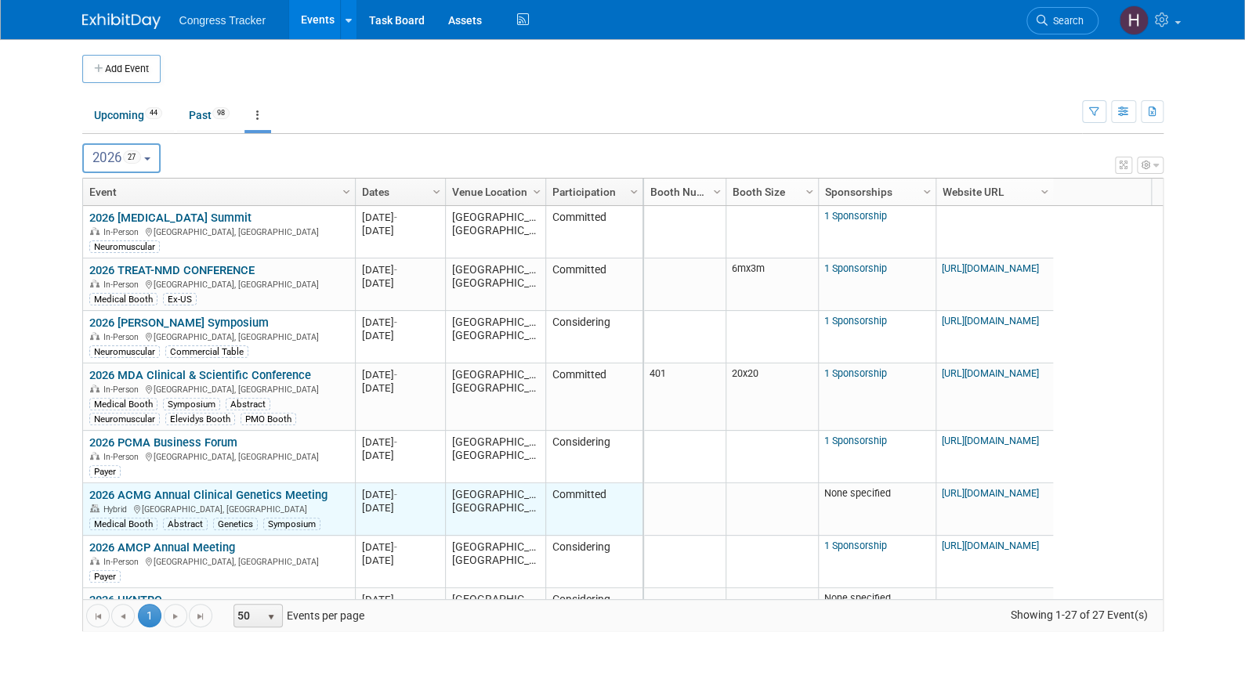
click at [157, 495] on link "2026 ACMG Annual Clinical Genetics Meeting" at bounding box center [208, 495] width 238 height 14
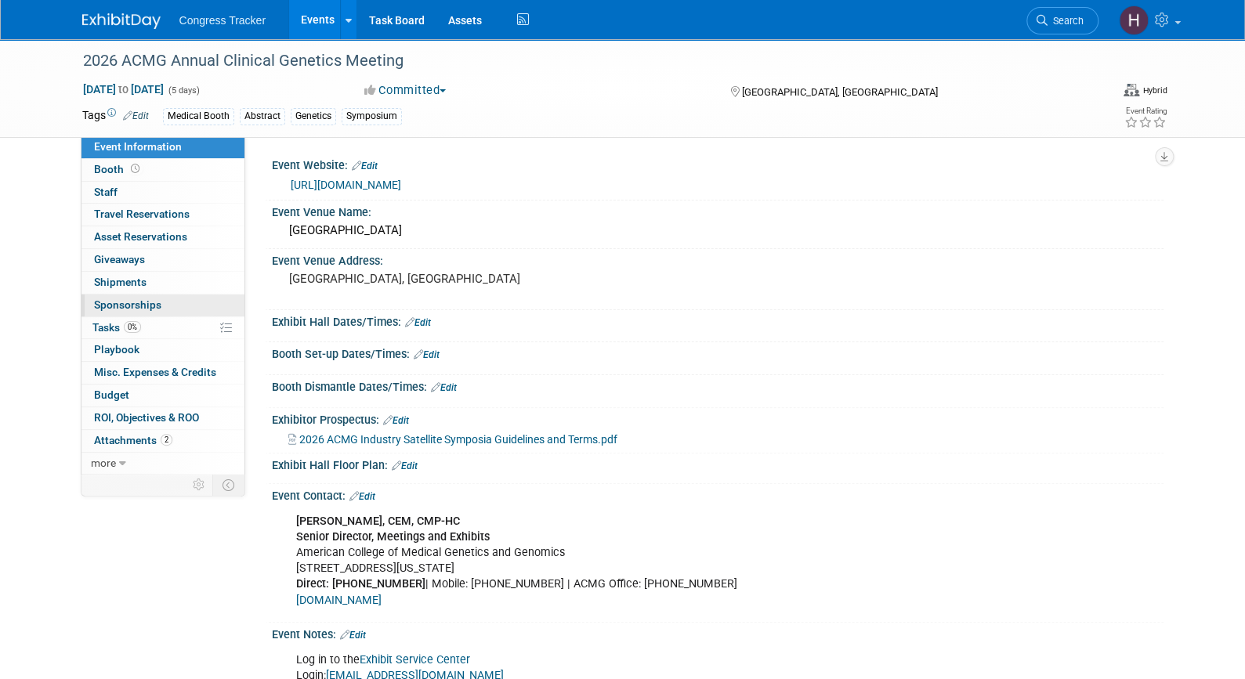
click at [130, 306] on span "Sponsorships 0" at bounding box center [127, 304] width 67 height 13
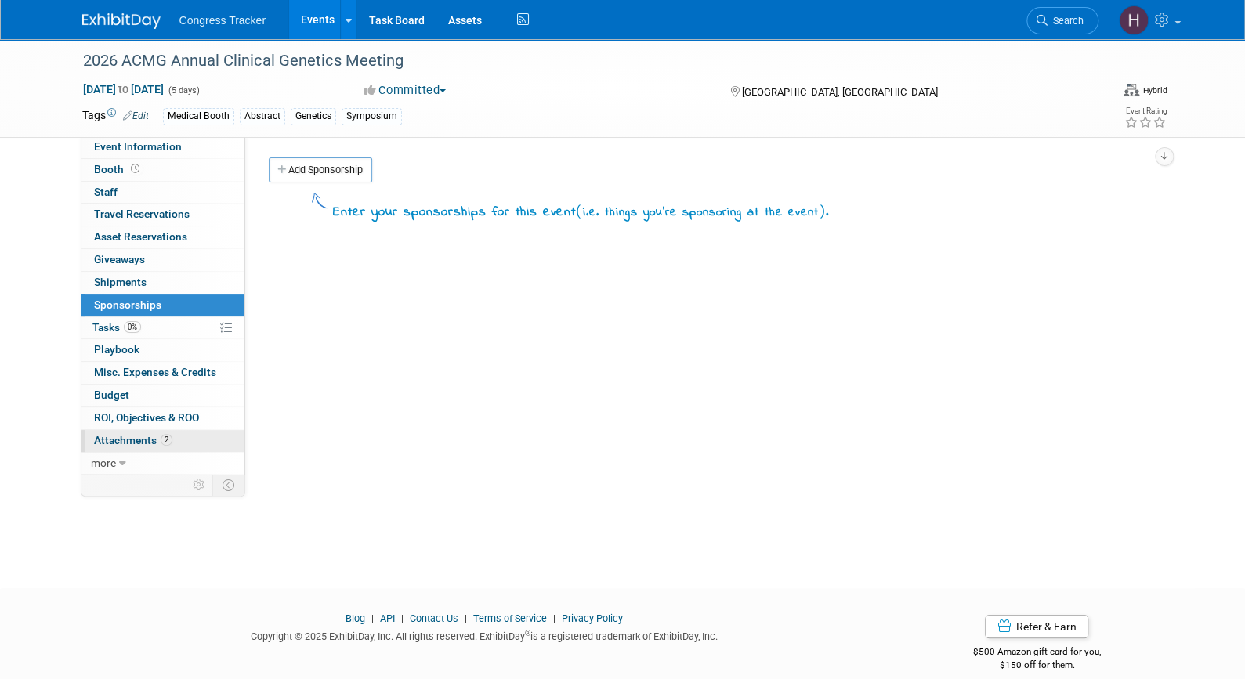
click at [114, 446] on link "2 Attachments 2" at bounding box center [162, 441] width 163 height 22
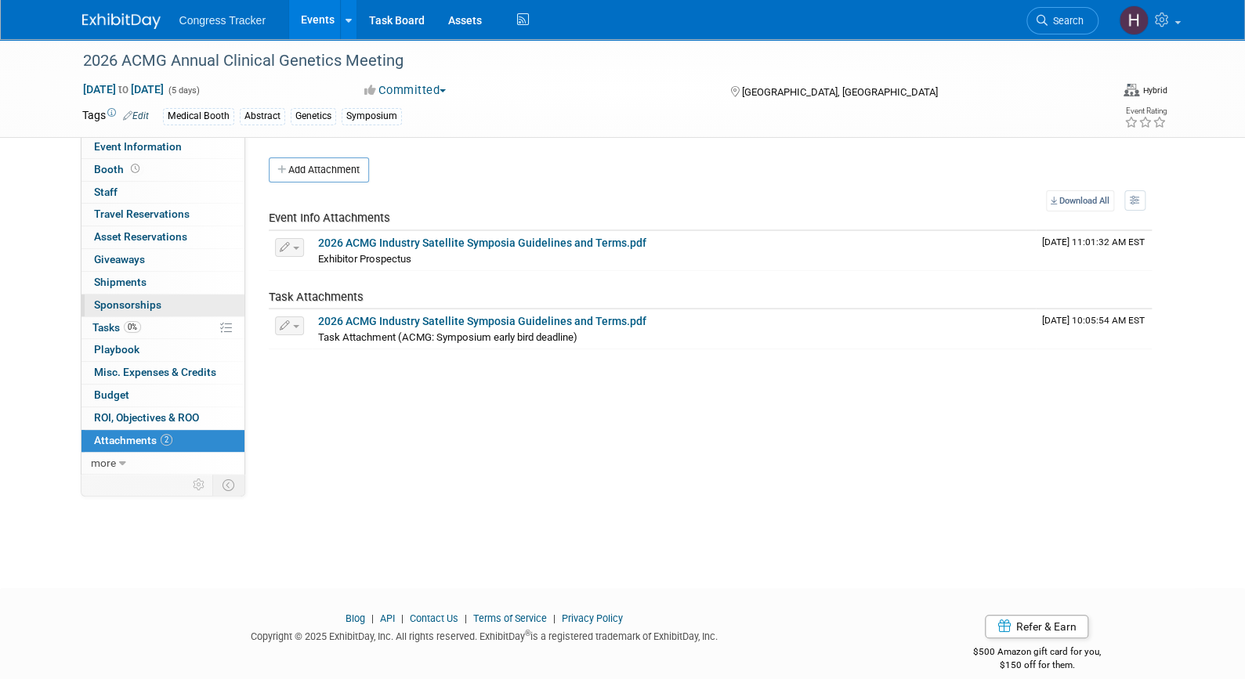
click at [131, 299] on span "Sponsorships 0" at bounding box center [127, 304] width 67 height 13
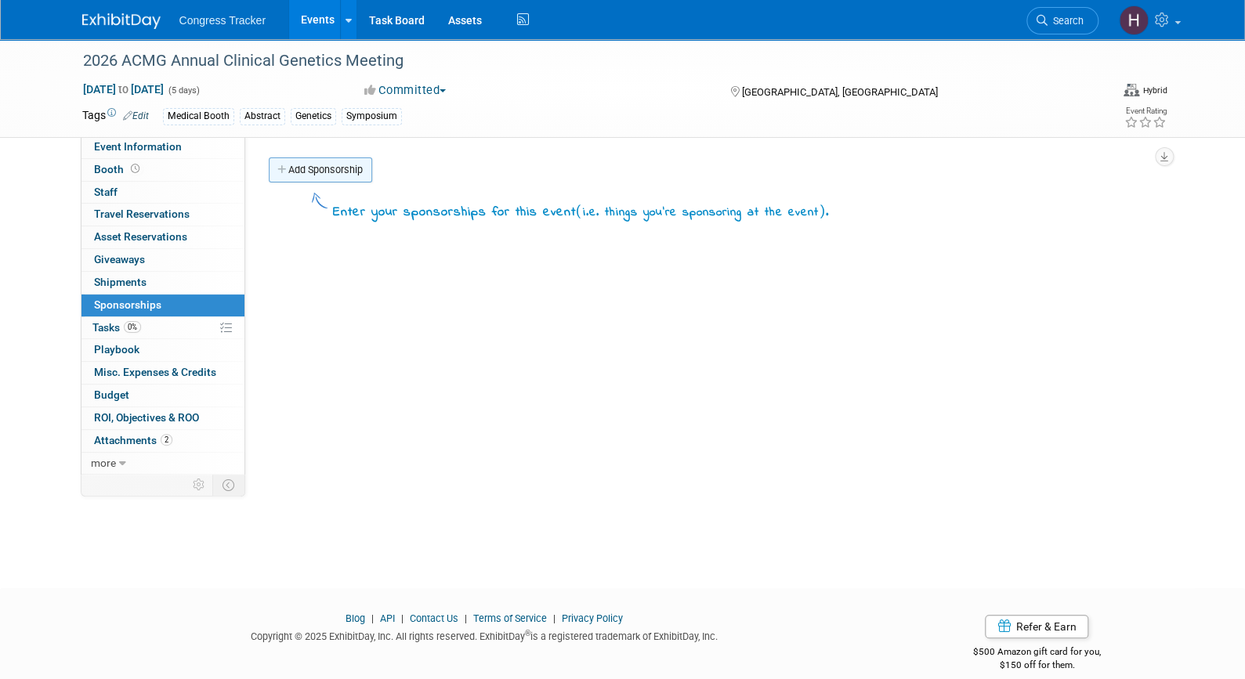
click at [287, 170] on icon at bounding box center [282, 170] width 11 height 10
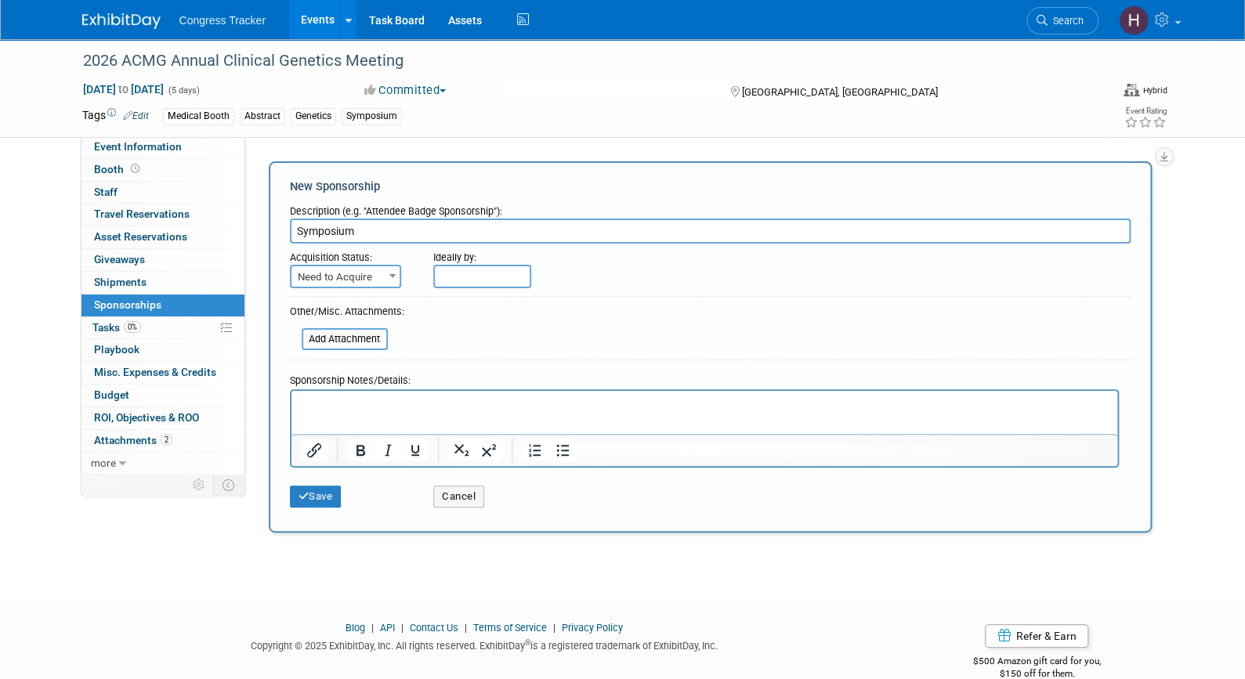
type input "Symposium"
click at [385, 280] on span at bounding box center [393, 276] width 16 height 20
select select "2"
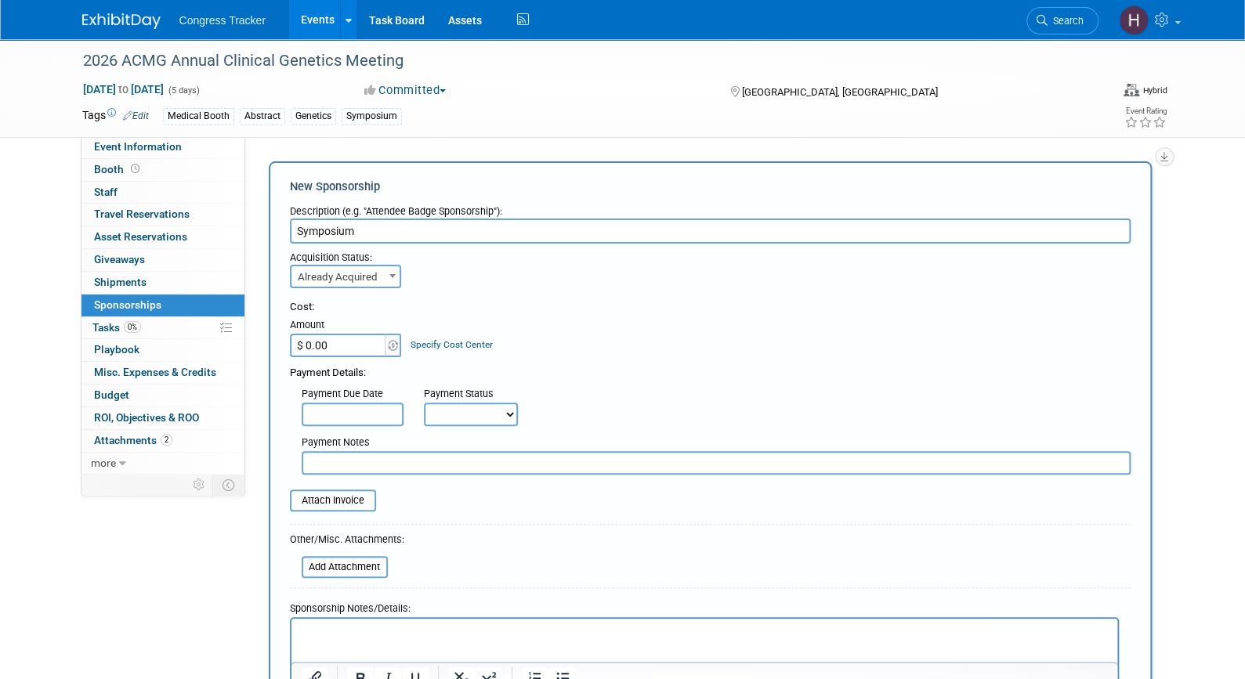
click at [352, 343] on input "$ 0.00" at bounding box center [339, 346] width 98 height 24
type input "$ 30,000.00"
click at [360, 462] on input "text" at bounding box center [716, 463] width 829 height 24
paste input "SRPT165099"
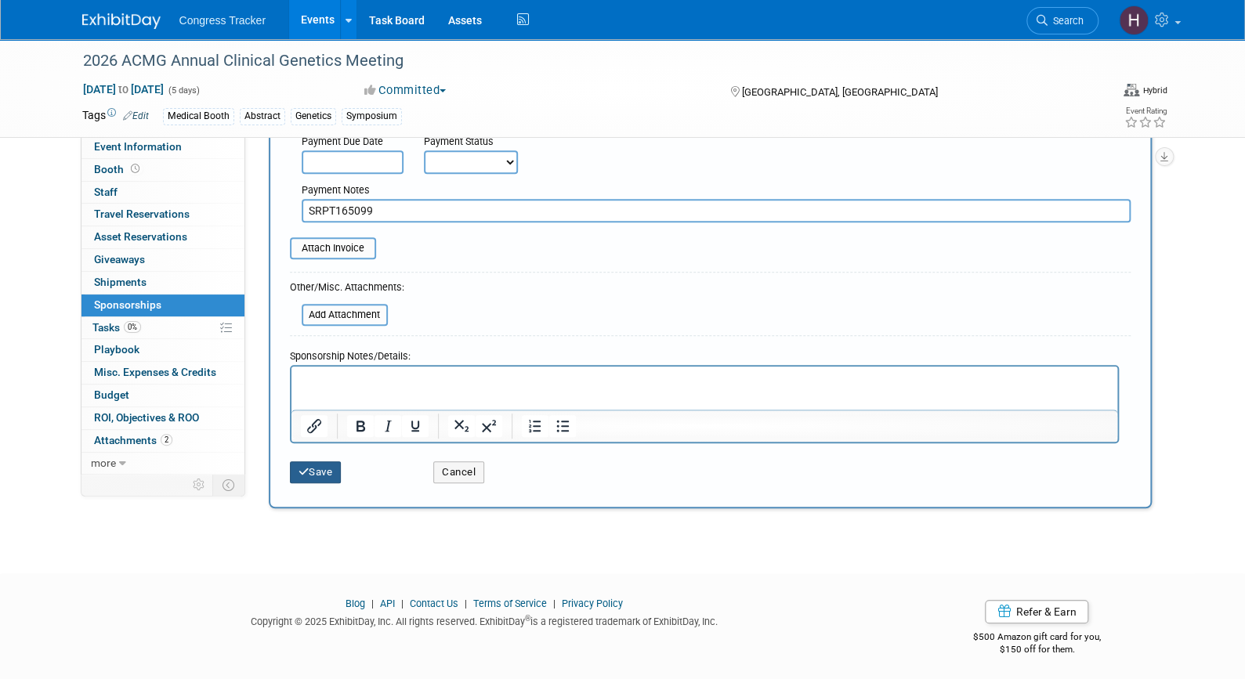
type input "SRPT165099"
click at [320, 471] on button "Save" at bounding box center [316, 472] width 52 height 22
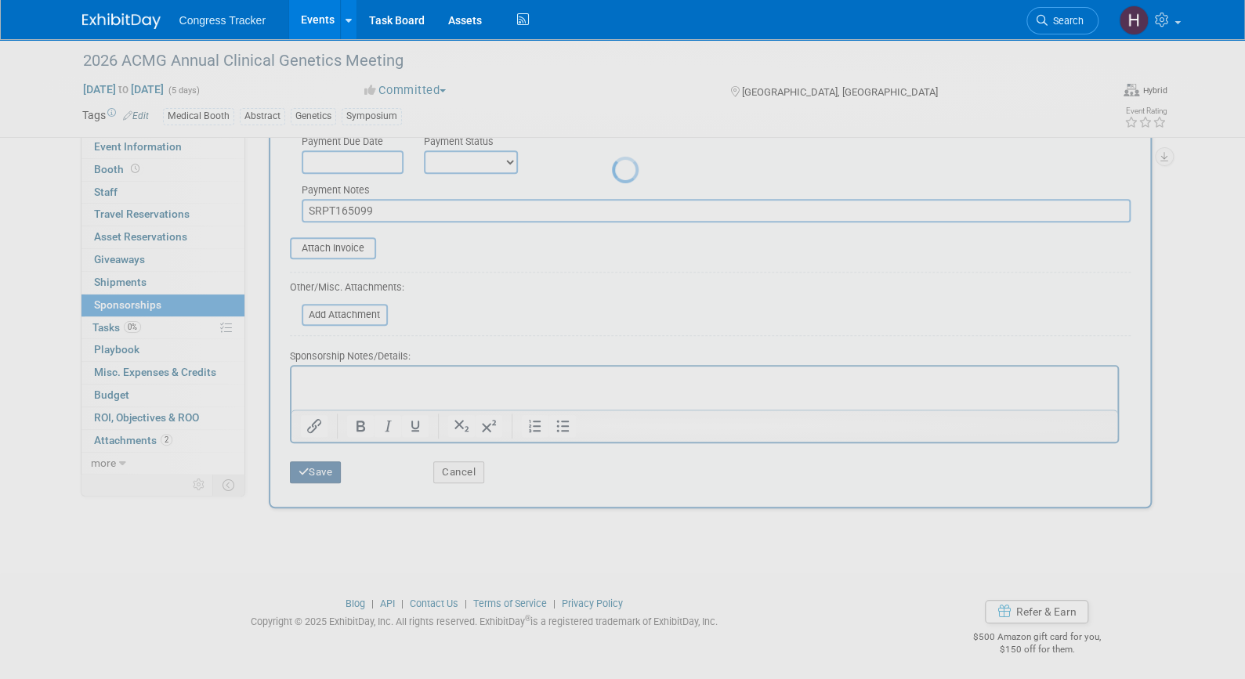
scroll to position [19, 0]
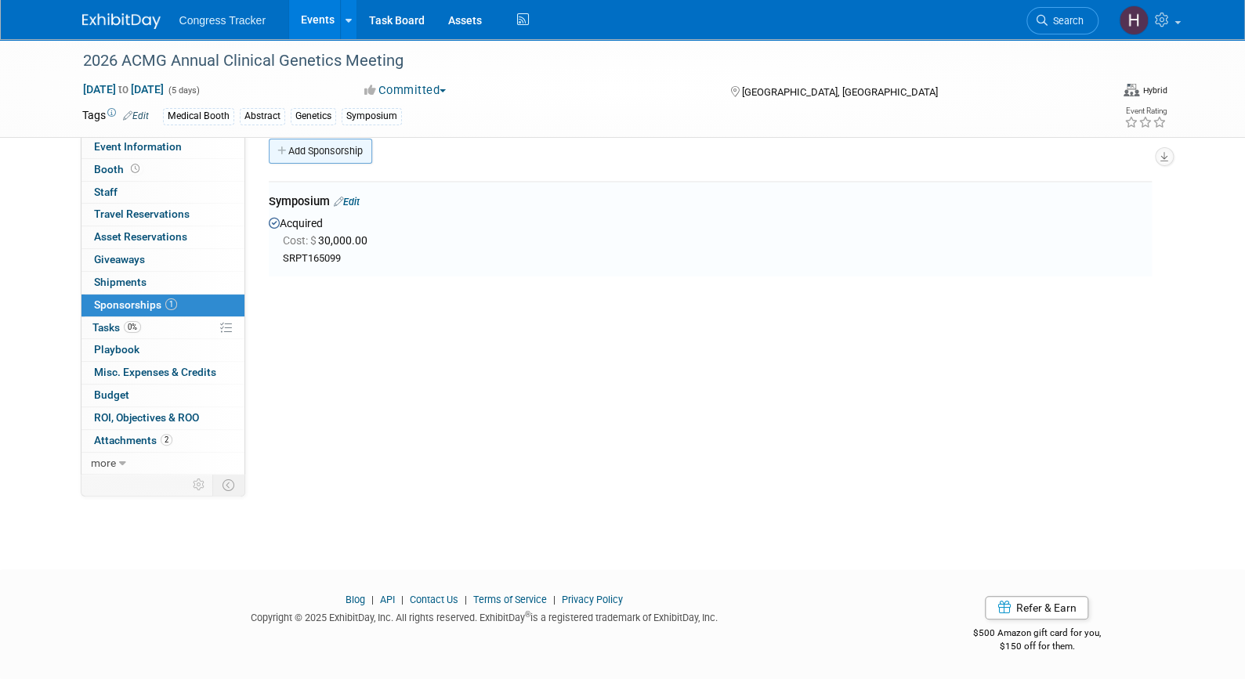
click at [310, 157] on link "Add Sponsorship" at bounding box center [320, 151] width 103 height 25
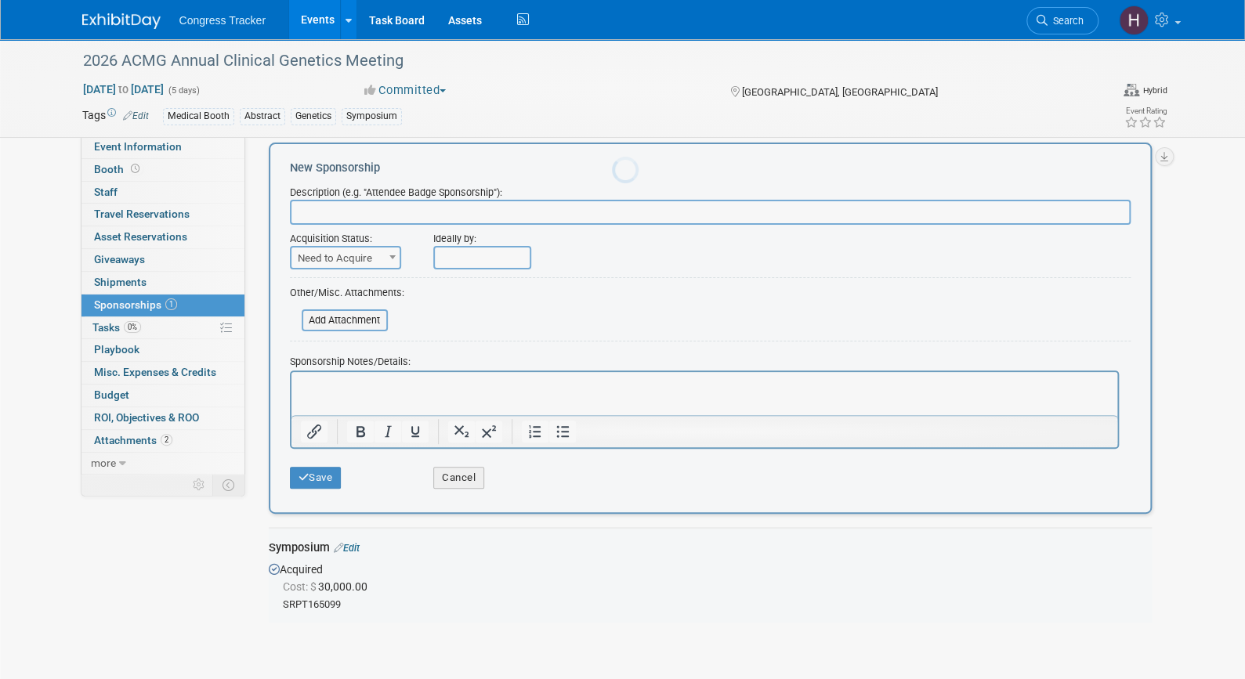
scroll to position [0, 0]
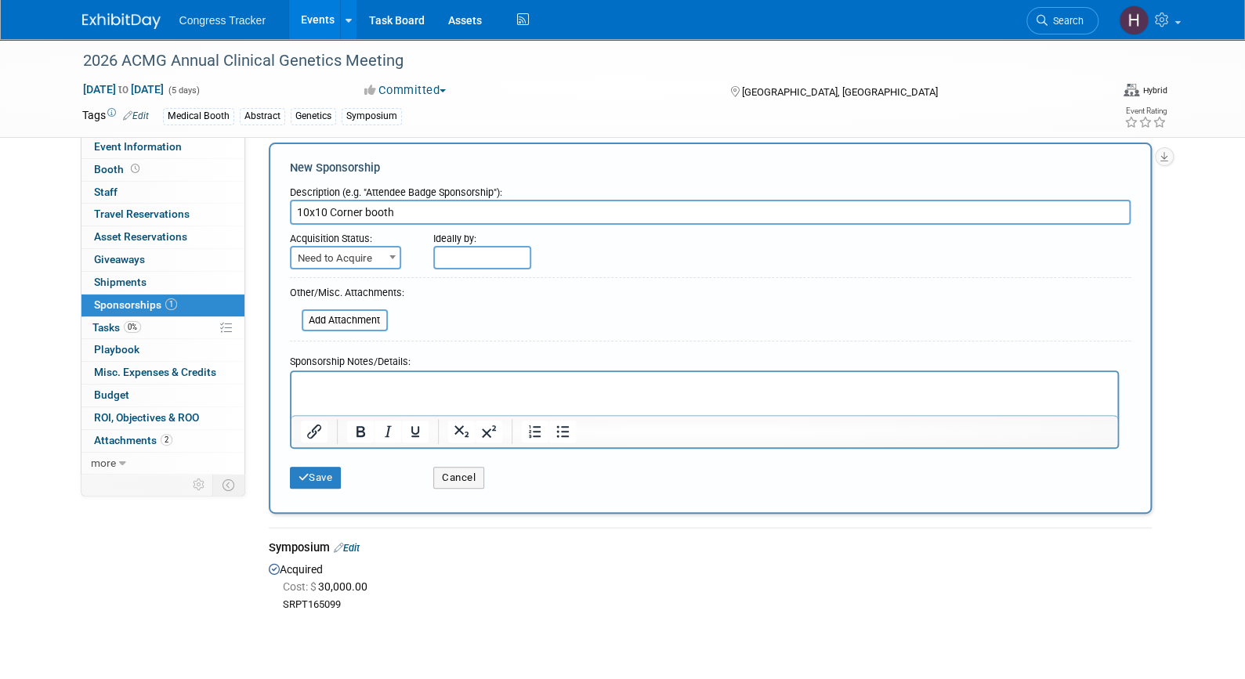
type input "10x10 Corner booth"
click at [330, 260] on span "Need to Acquire" at bounding box center [345, 259] width 108 height 22
select select "2"
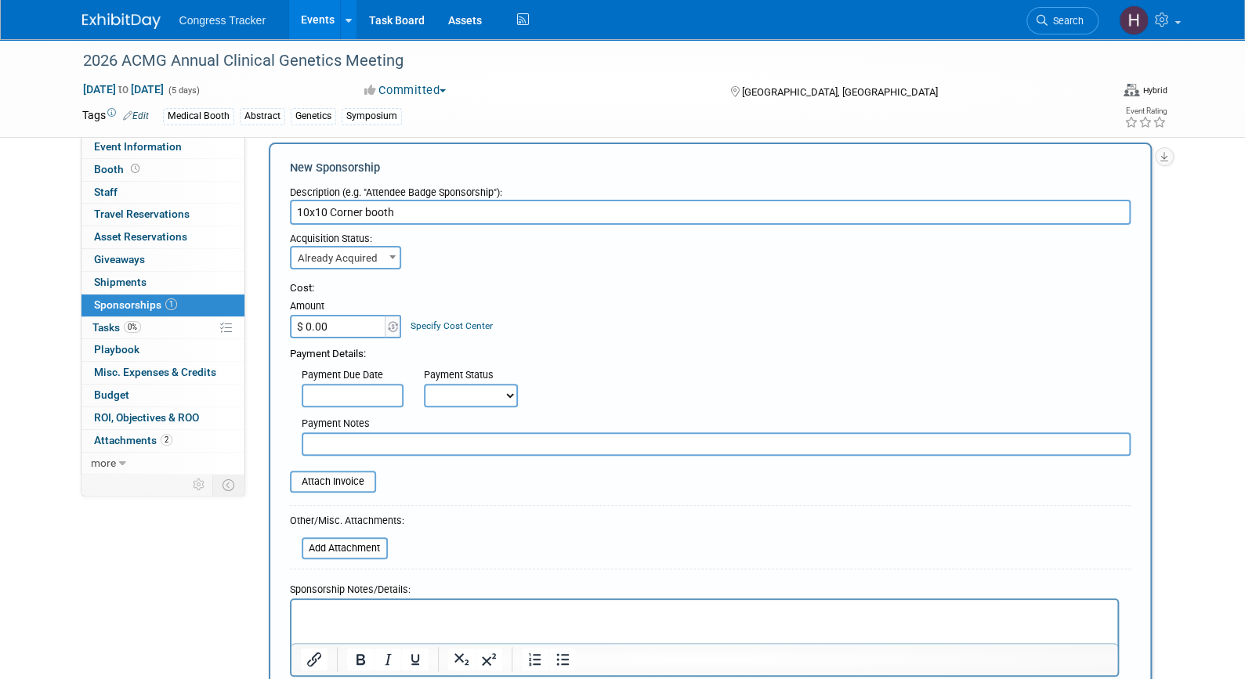
click at [331, 322] on input "$ 0.00" at bounding box center [339, 327] width 98 height 24
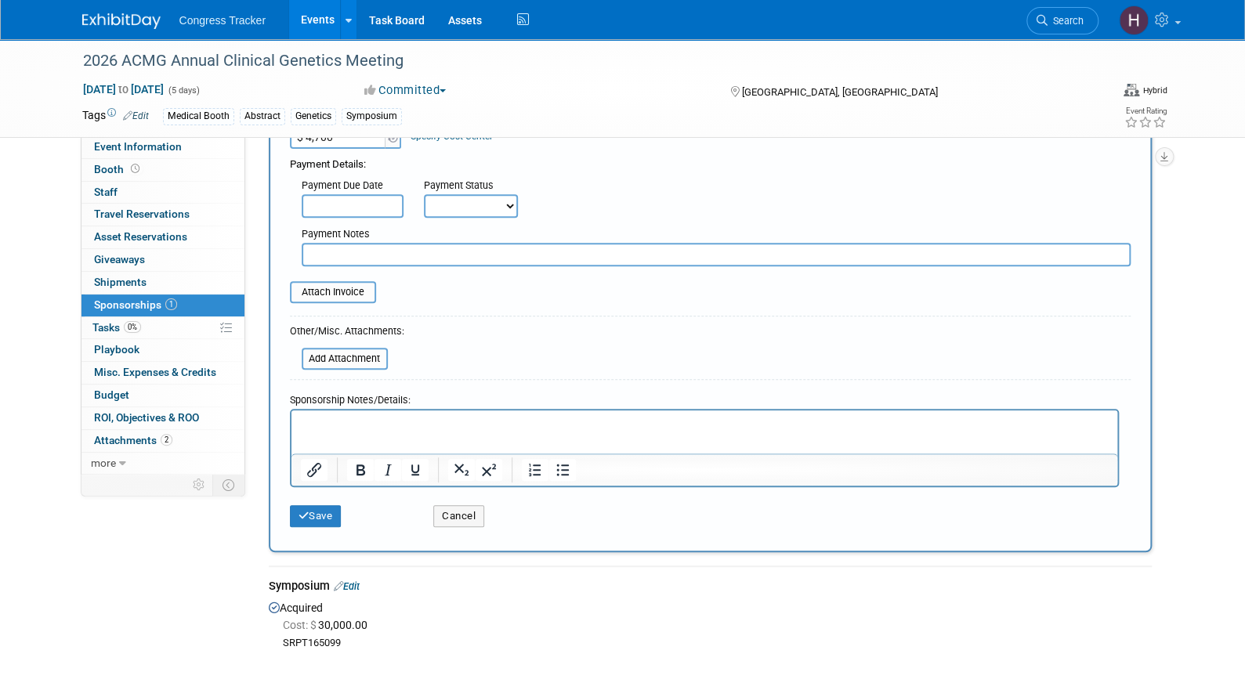
scroll to position [253, 0]
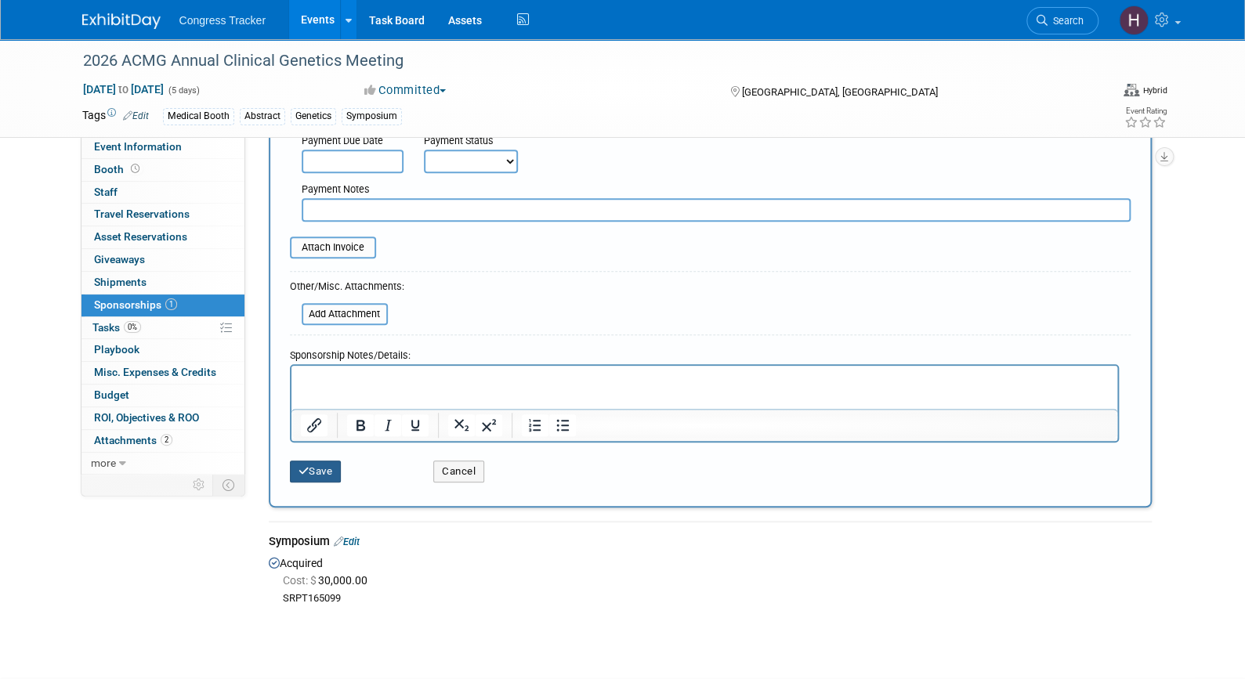
type input "$ 4,700.00"
click at [324, 466] on button "Save" at bounding box center [316, 472] width 52 height 22
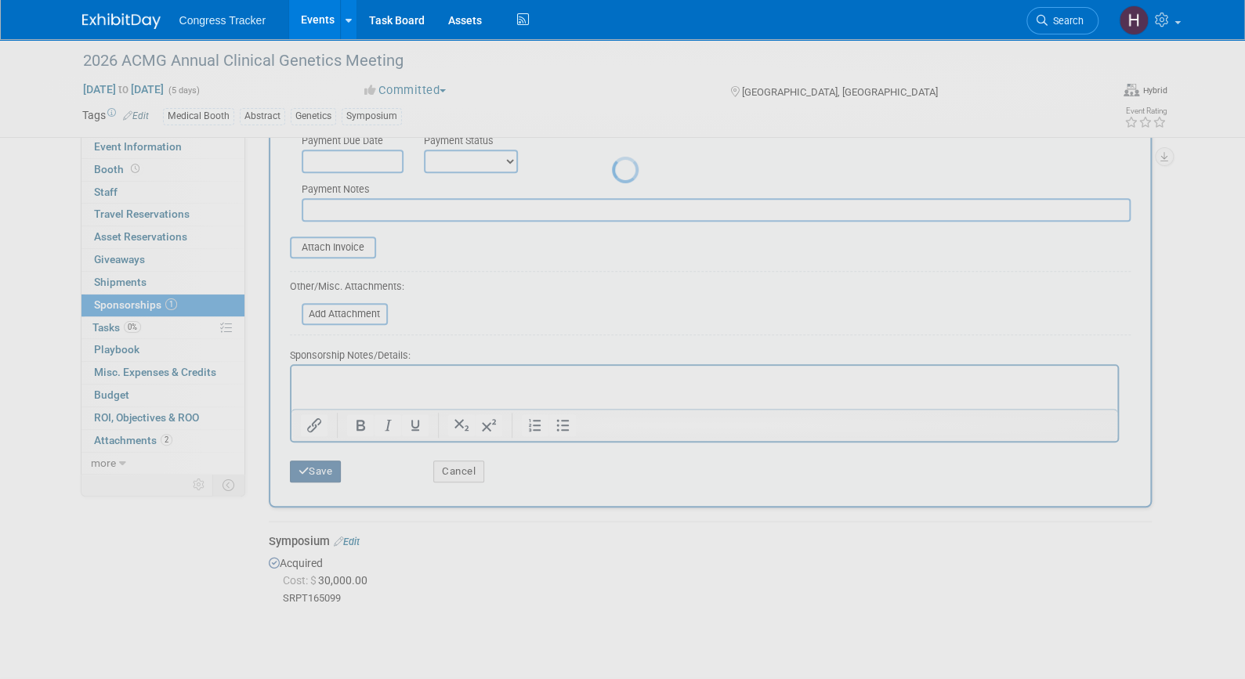
scroll to position [19, 0]
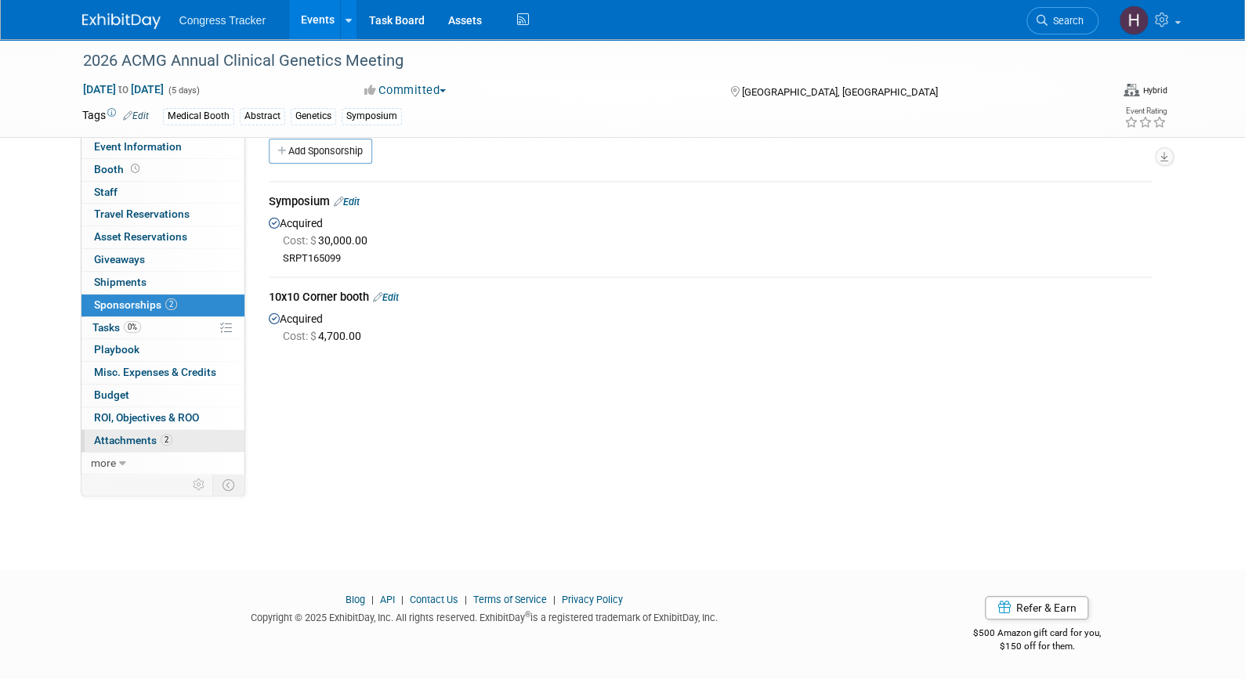
click at [143, 444] on span "Attachments 2" at bounding box center [133, 440] width 78 height 13
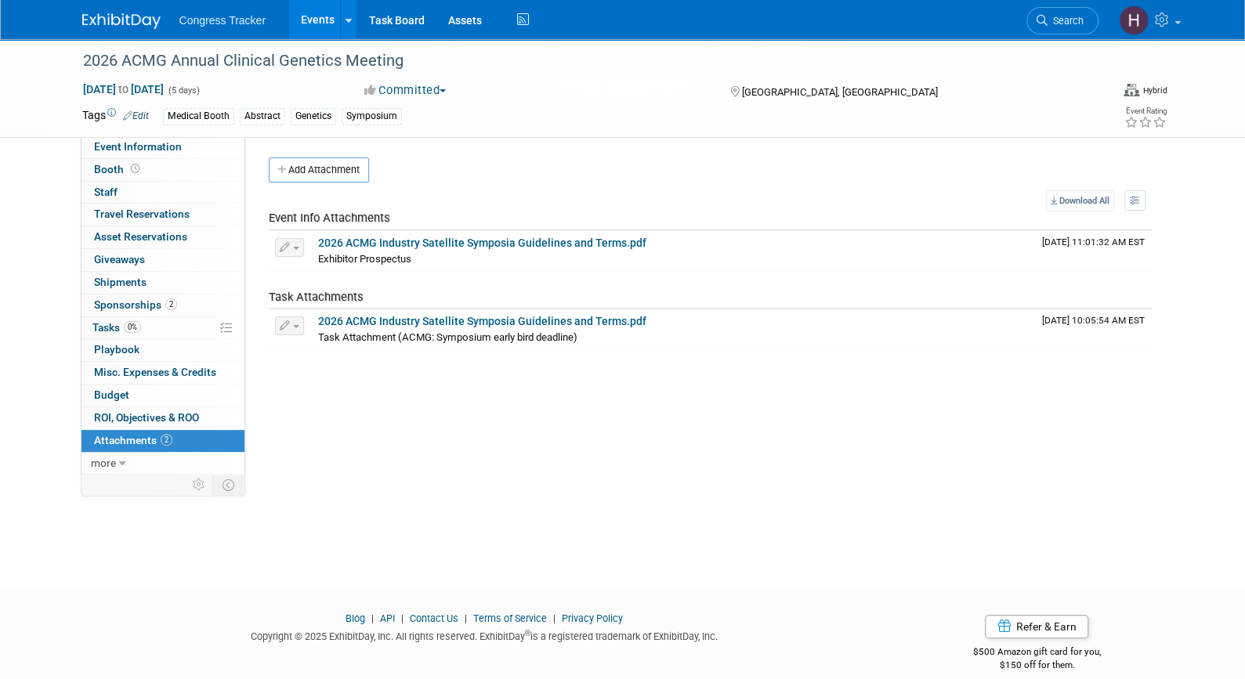
click at [324, 15] on link "Events" at bounding box center [317, 19] width 57 height 39
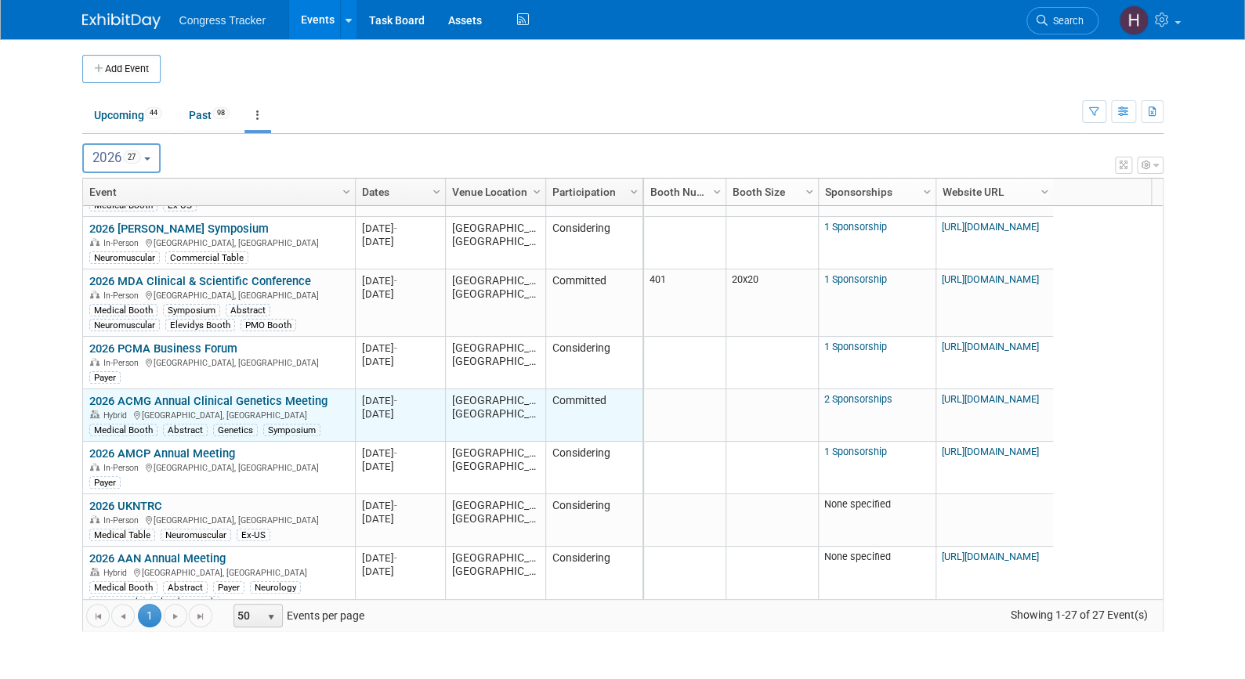
scroll to position [188, 0]
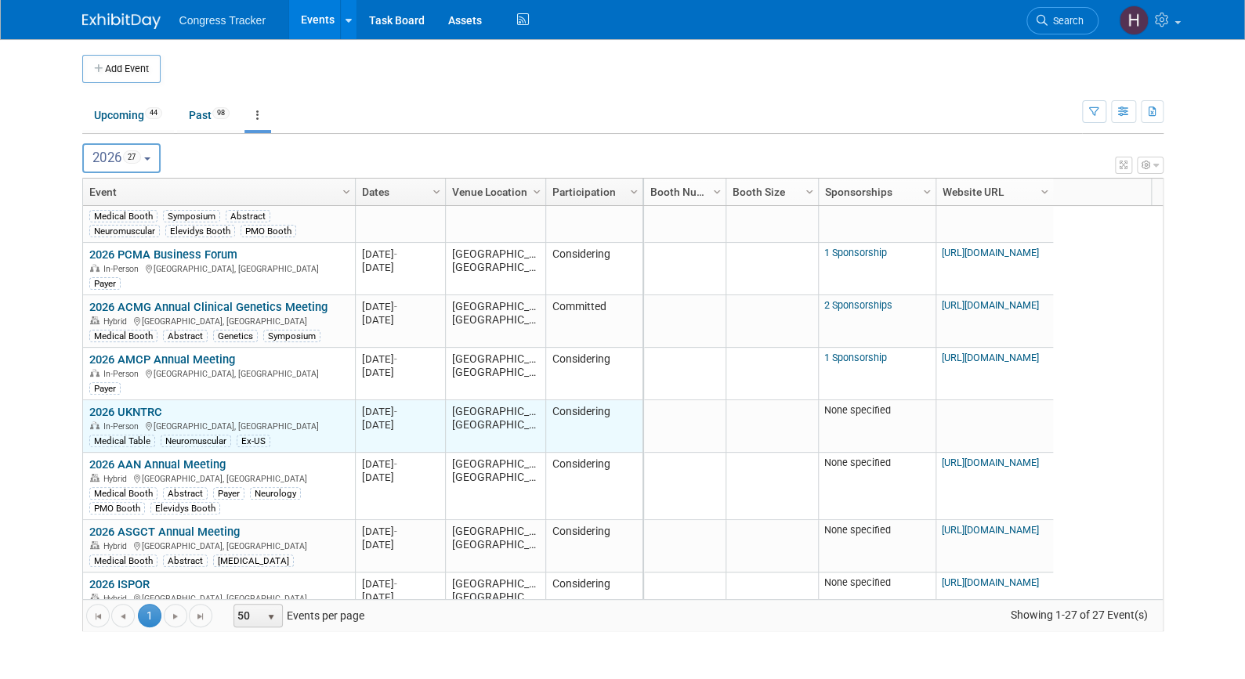
click at [128, 411] on link "2026 UKNTRC" at bounding box center [125, 412] width 73 height 14
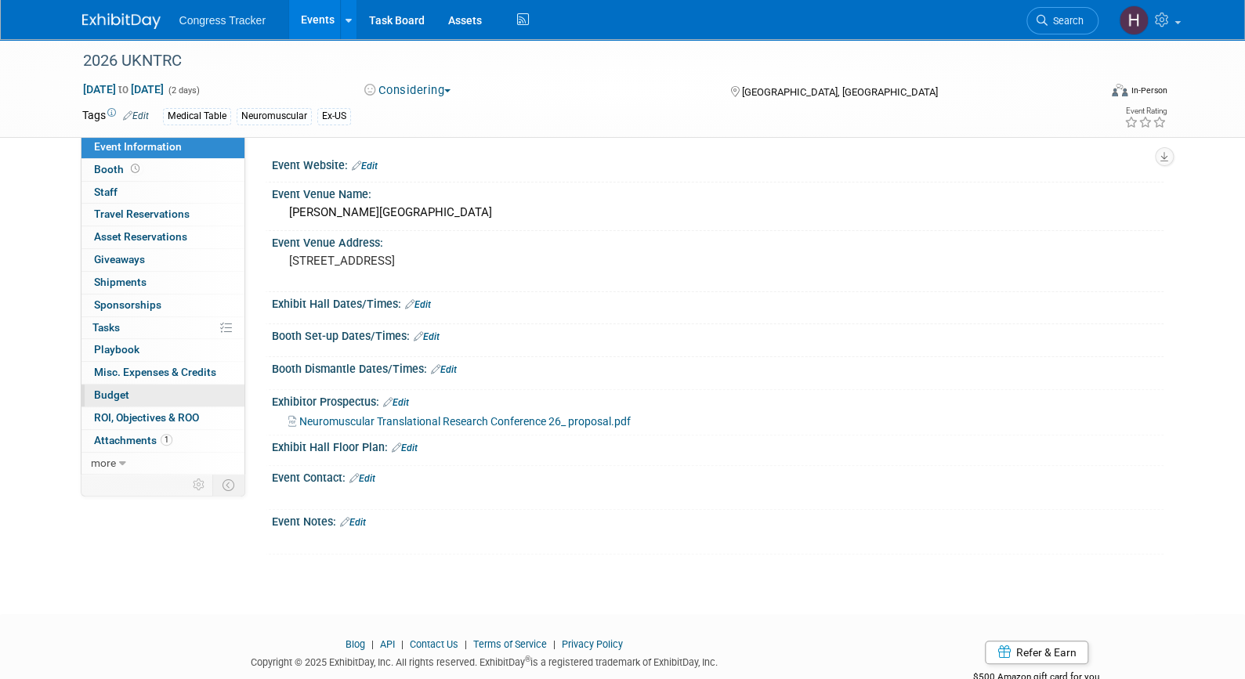
click at [117, 394] on span "Budget" at bounding box center [111, 395] width 35 height 13
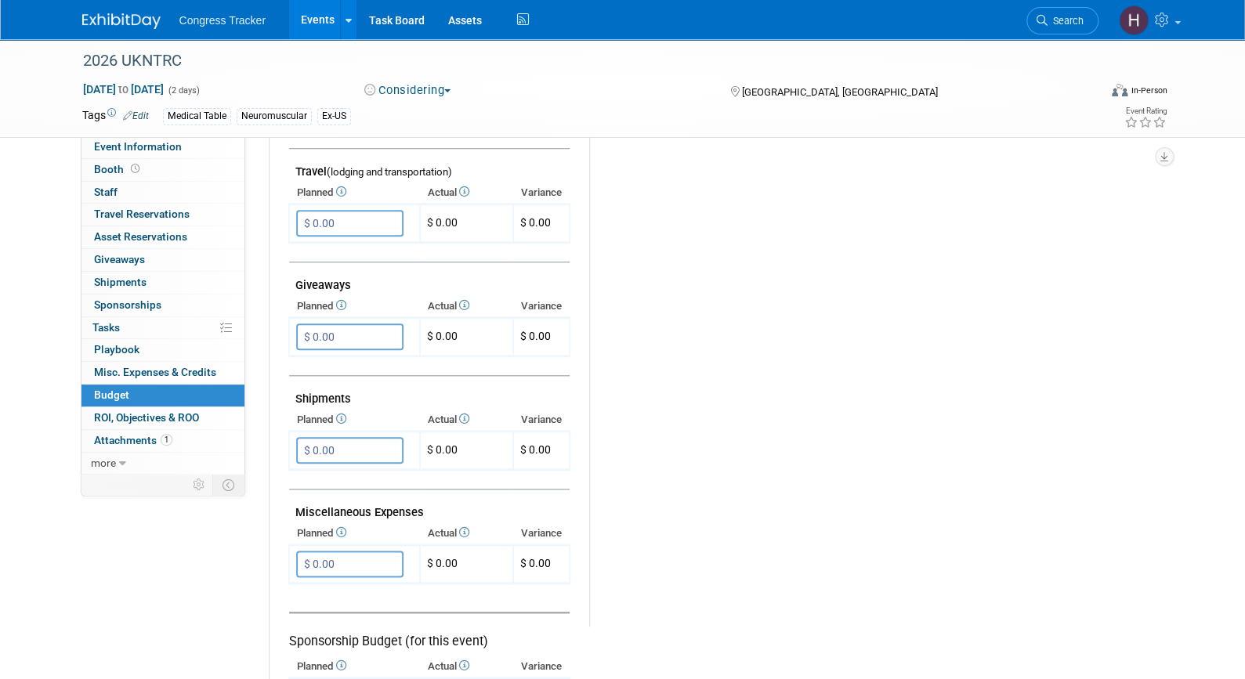
scroll to position [783, 0]
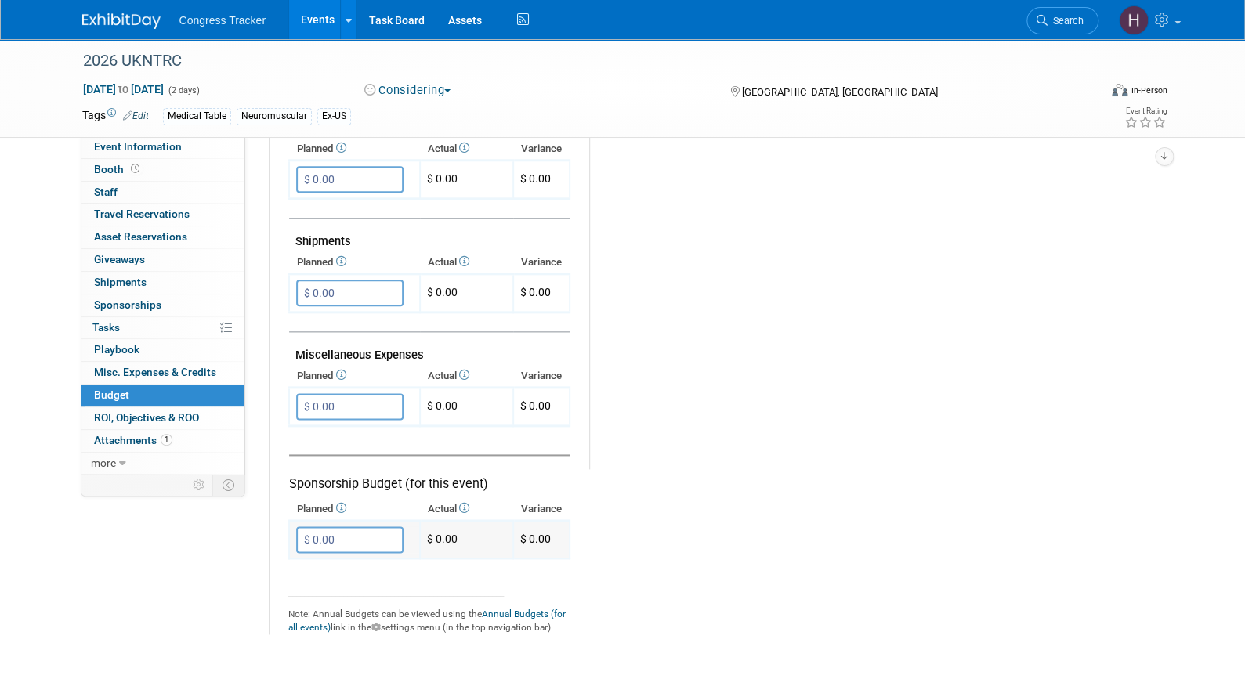
click at [378, 530] on input "$ 0.00" at bounding box center [349, 539] width 107 height 27
click at [130, 303] on span "Sponsorships 0" at bounding box center [127, 304] width 67 height 13
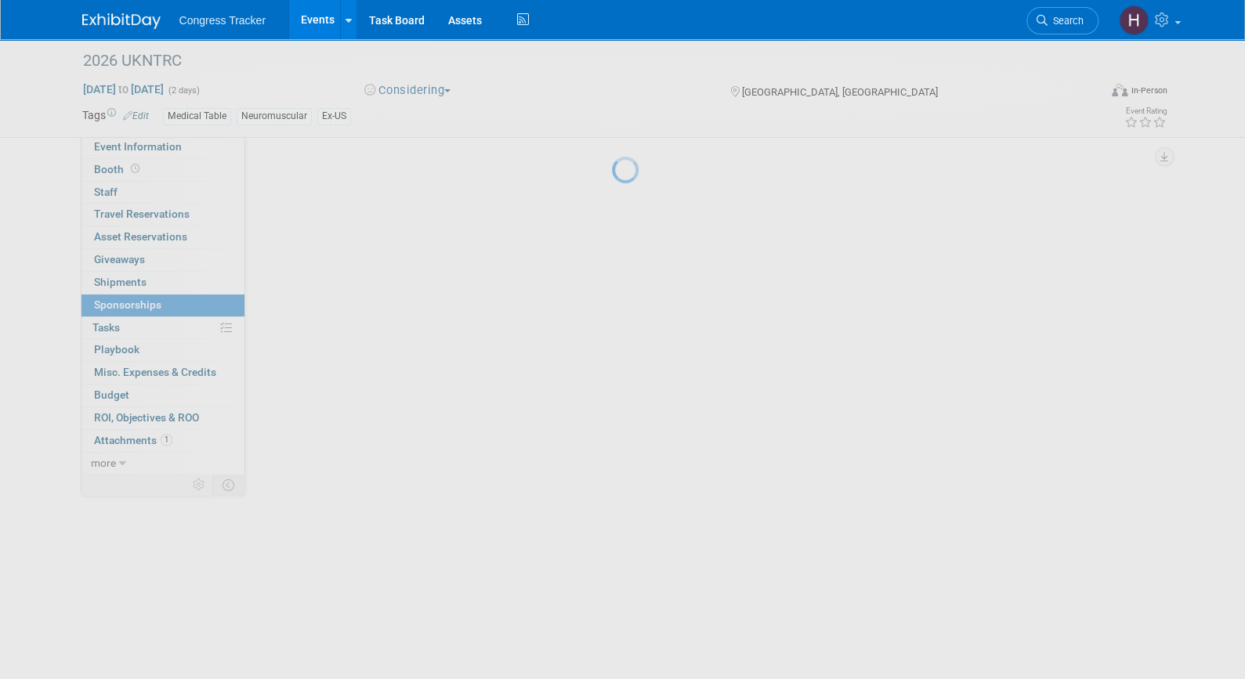
scroll to position [0, 0]
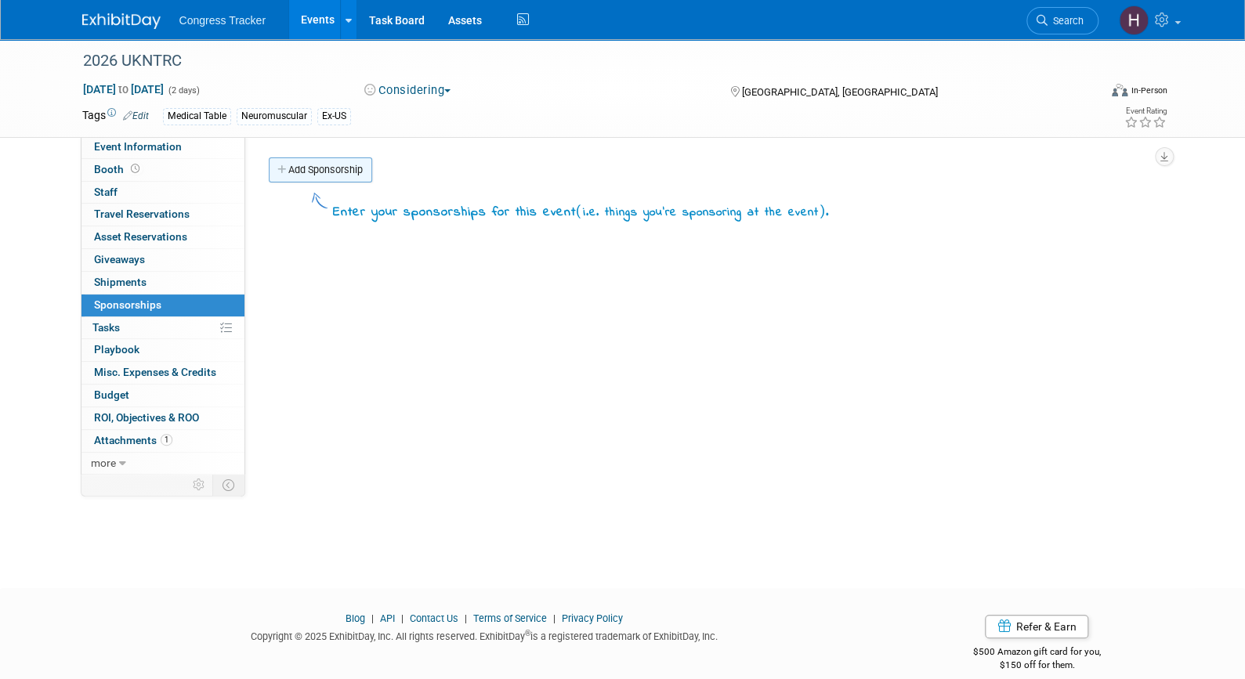
click at [297, 180] on link "Add Sponsorship" at bounding box center [320, 169] width 103 height 25
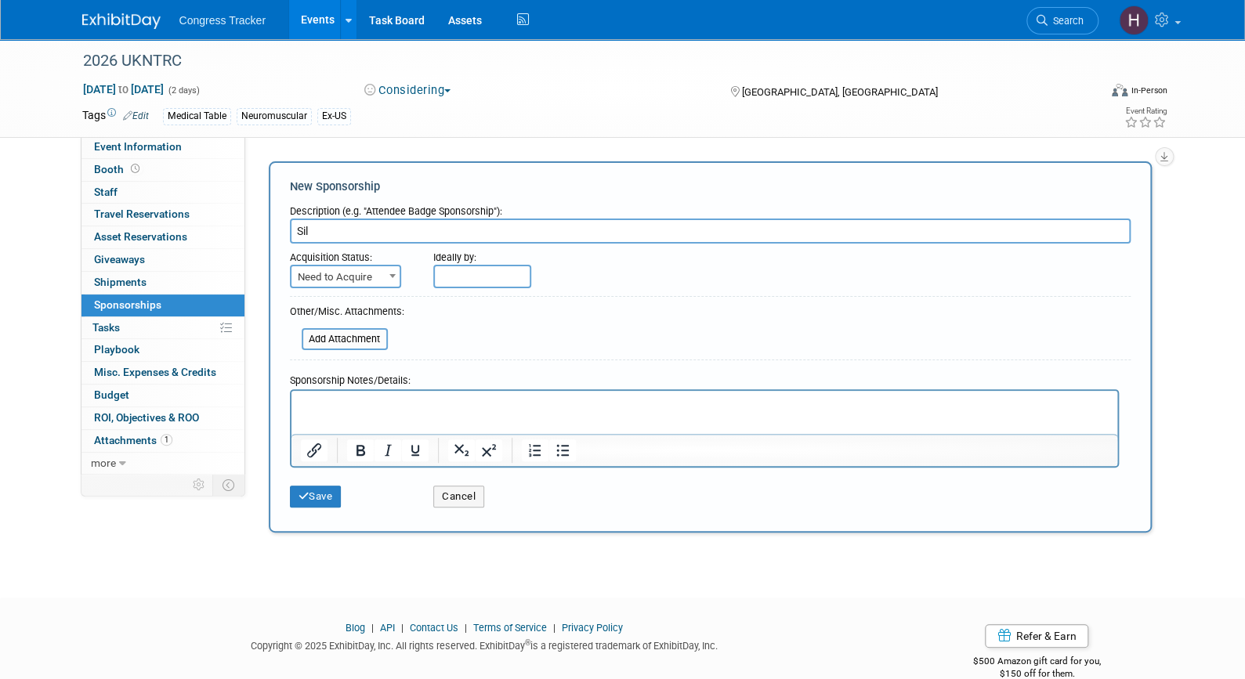
click at [382, 413] on html at bounding box center [704, 402] width 826 height 22
click at [328, 235] on input "Sil" at bounding box center [710, 231] width 841 height 25
type input "Silver"
click at [336, 280] on span "Need to Acquire" at bounding box center [345, 277] width 108 height 22
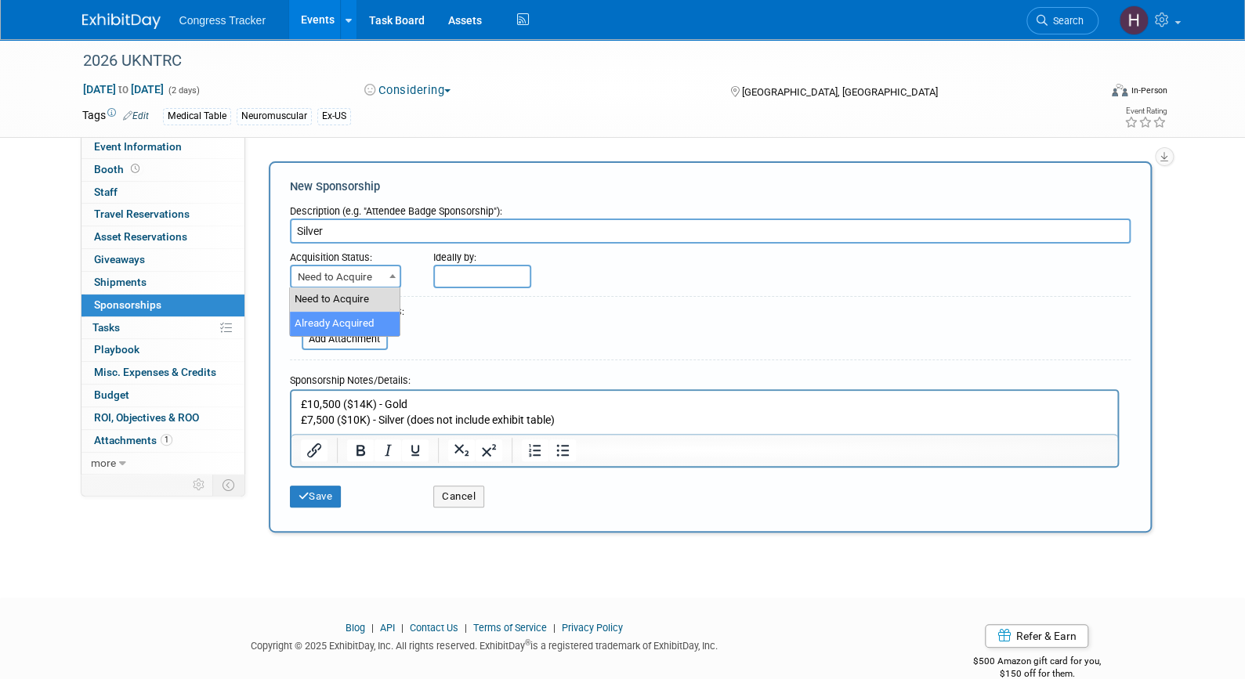
select select "2"
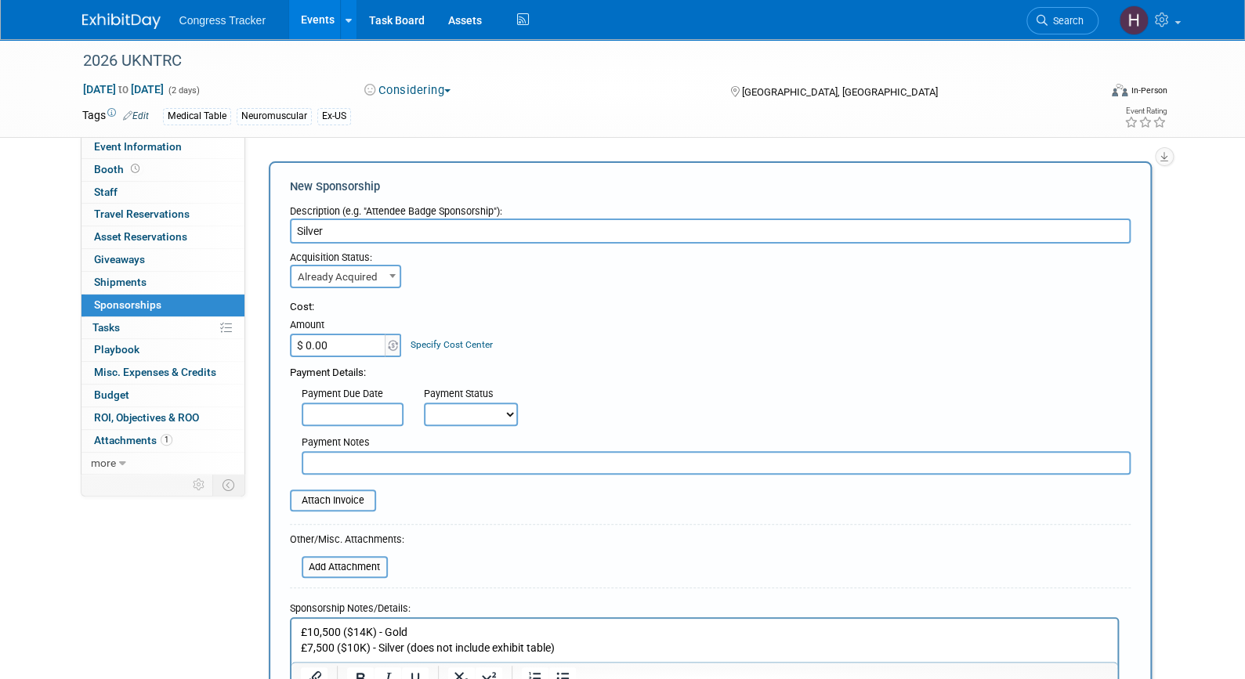
click at [340, 339] on input "$ 0.00" at bounding box center [339, 346] width 98 height 24
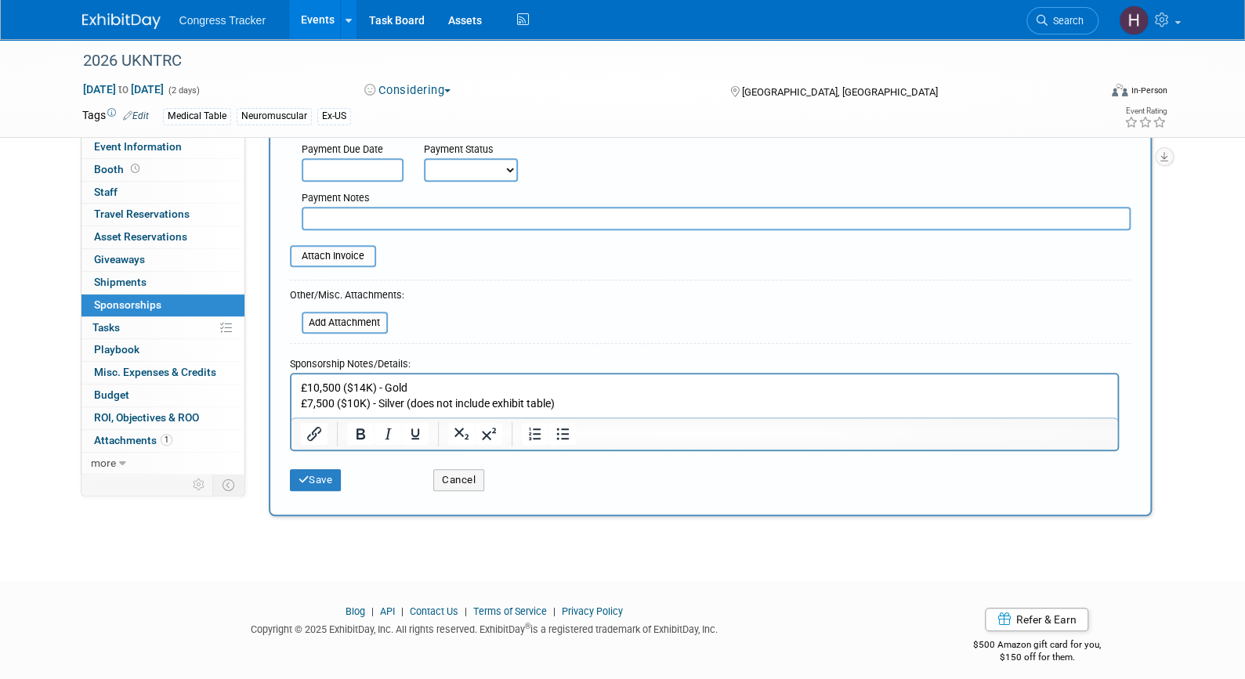
scroll to position [252, 0]
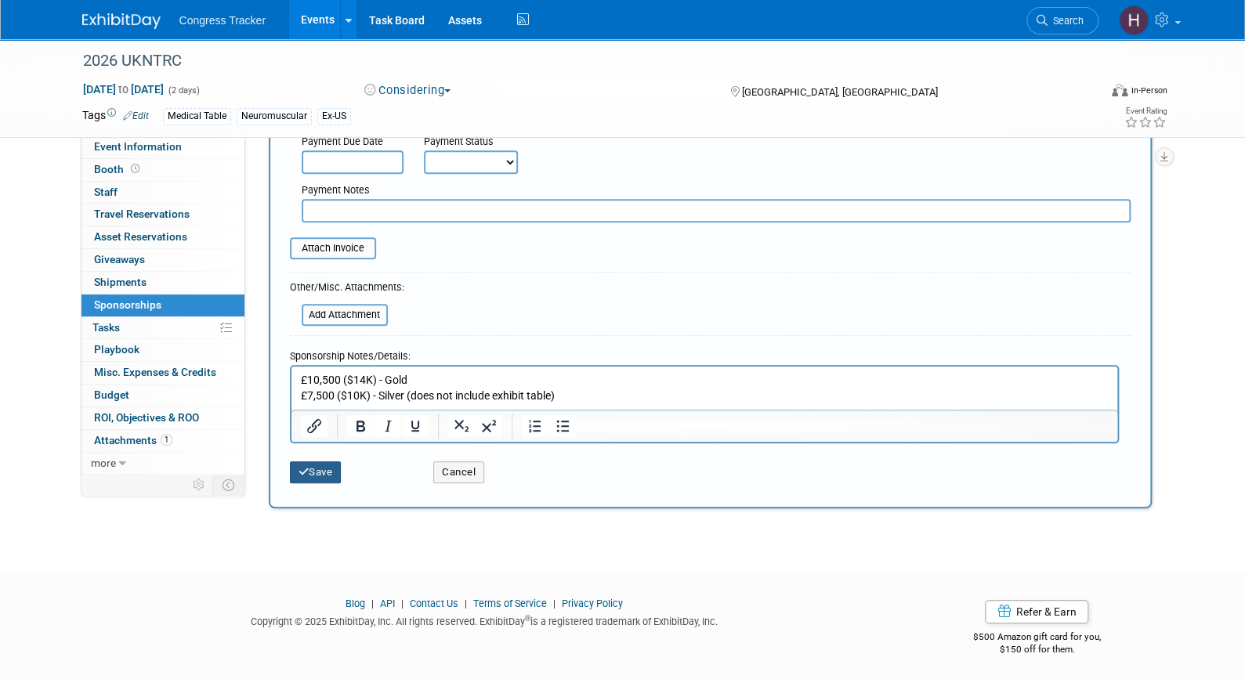
type input "$ 10,000.00"
click at [329, 477] on button "Save" at bounding box center [316, 472] width 52 height 22
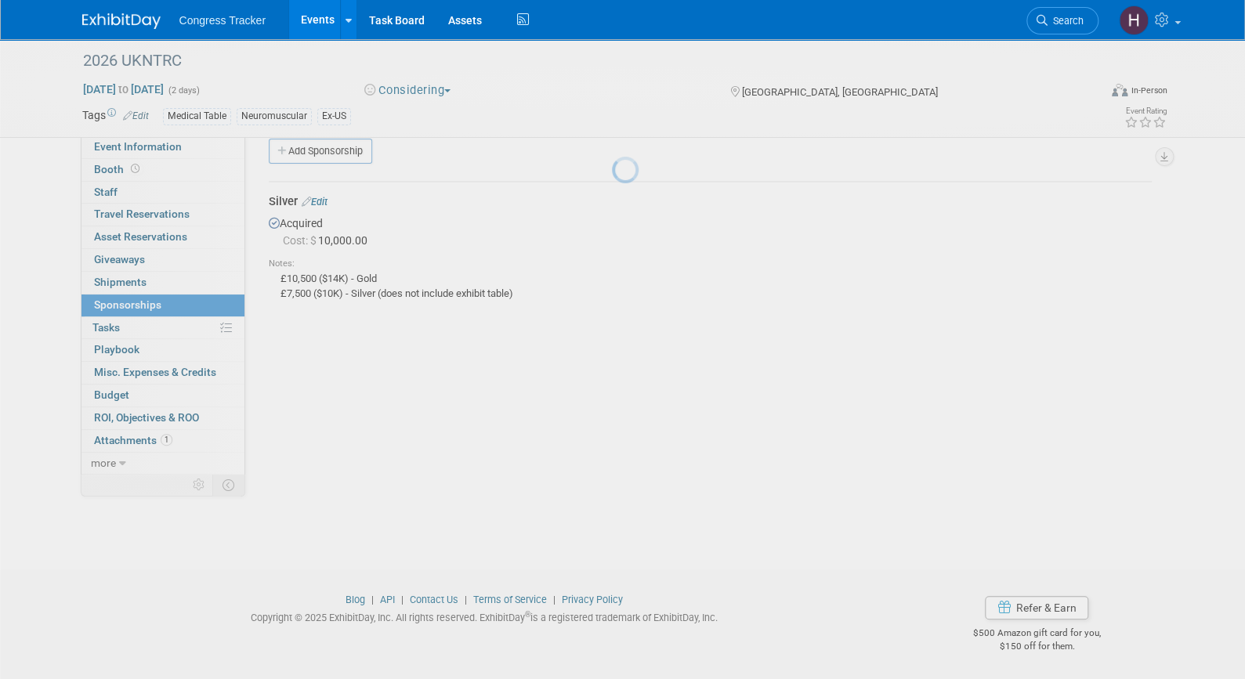
scroll to position [19, 0]
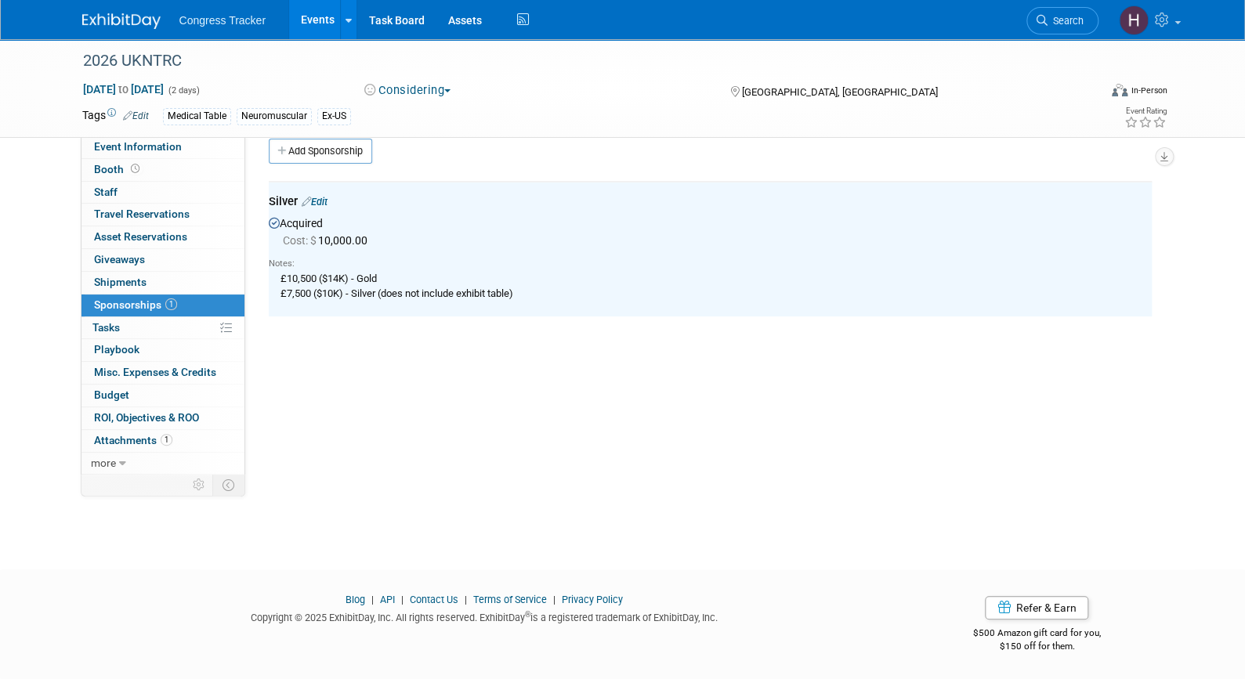
click at [324, 27] on link "Events" at bounding box center [317, 19] width 57 height 39
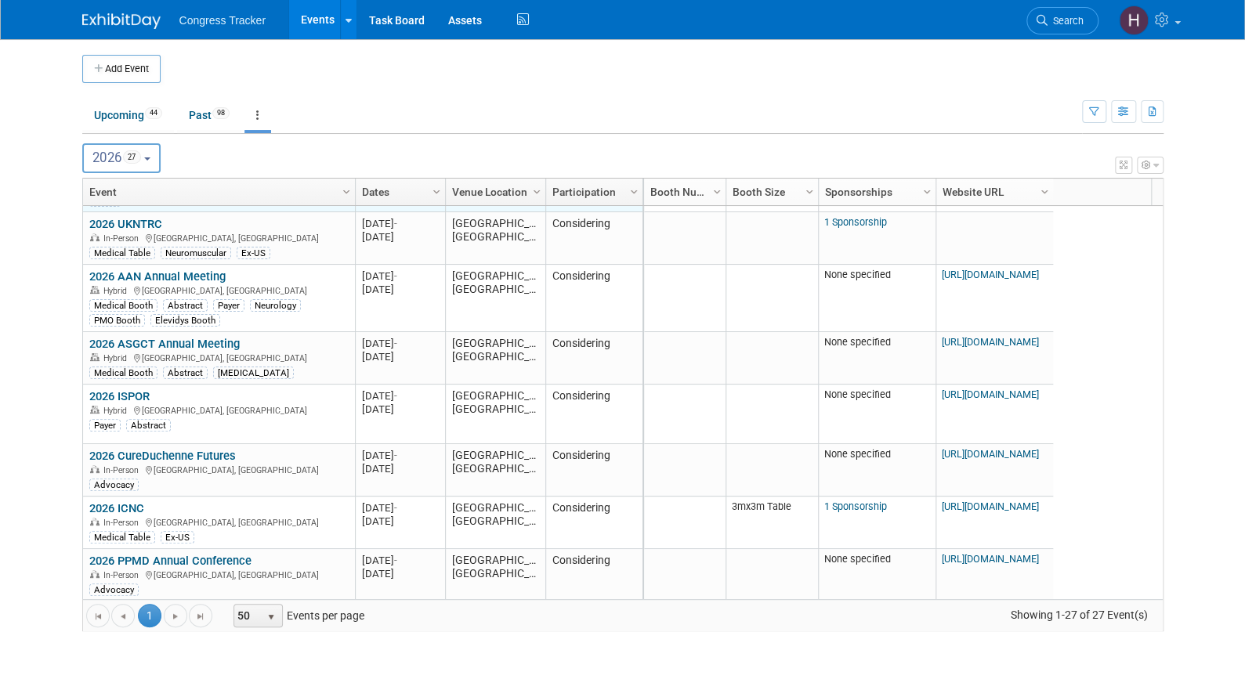
scroll to position [565, 0]
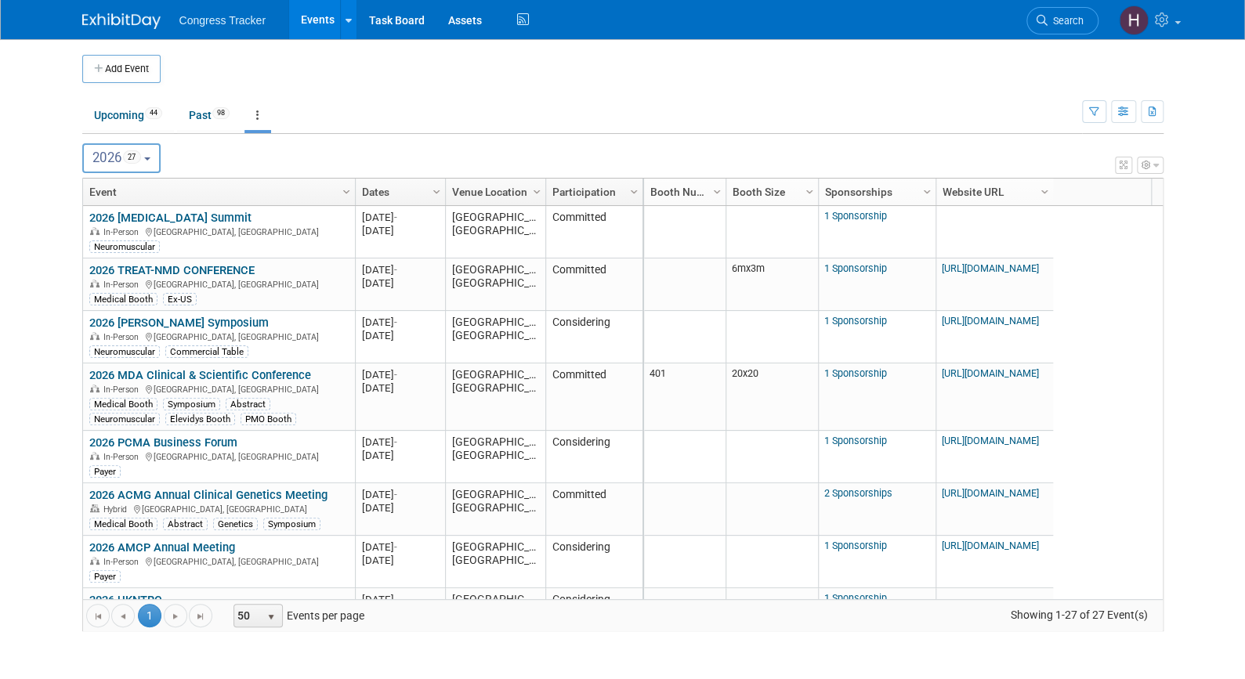
click at [158, 157] on button "2026 27" at bounding box center [121, 158] width 79 height 30
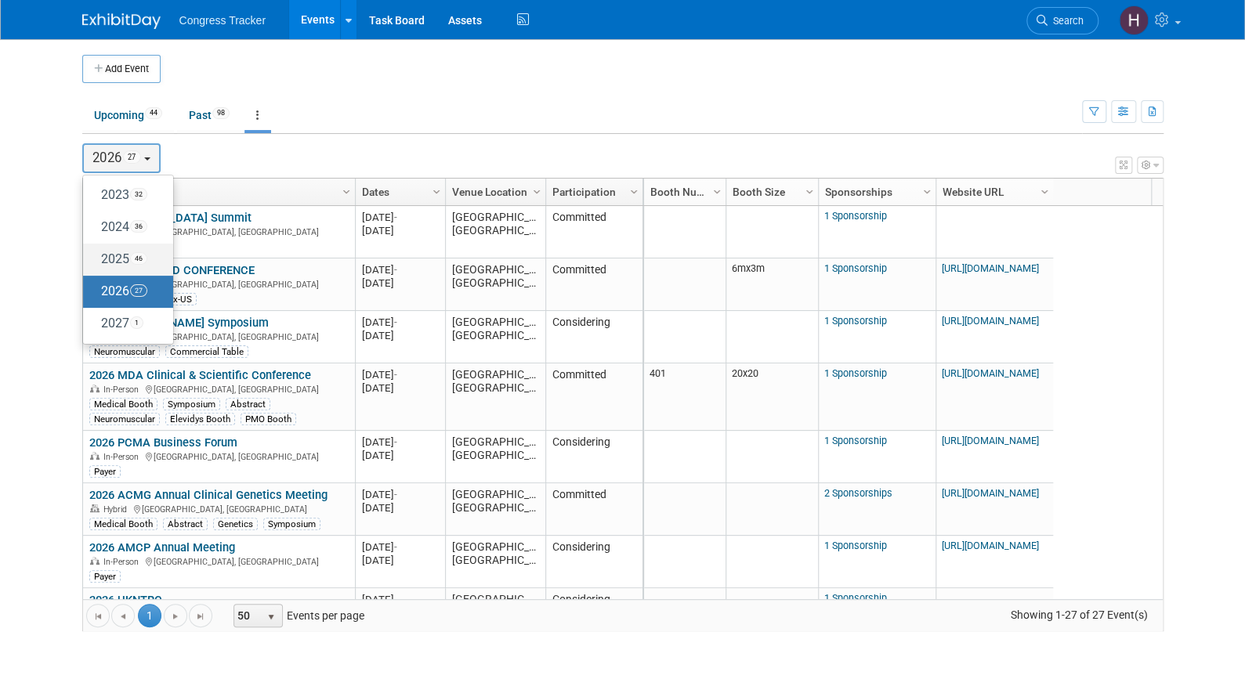
click at [132, 259] on label "2025 46" at bounding box center [124, 260] width 67 height 26
click at [96, 259] on input "2025 46" at bounding box center [90, 259] width 10 height 10
select select "2025"
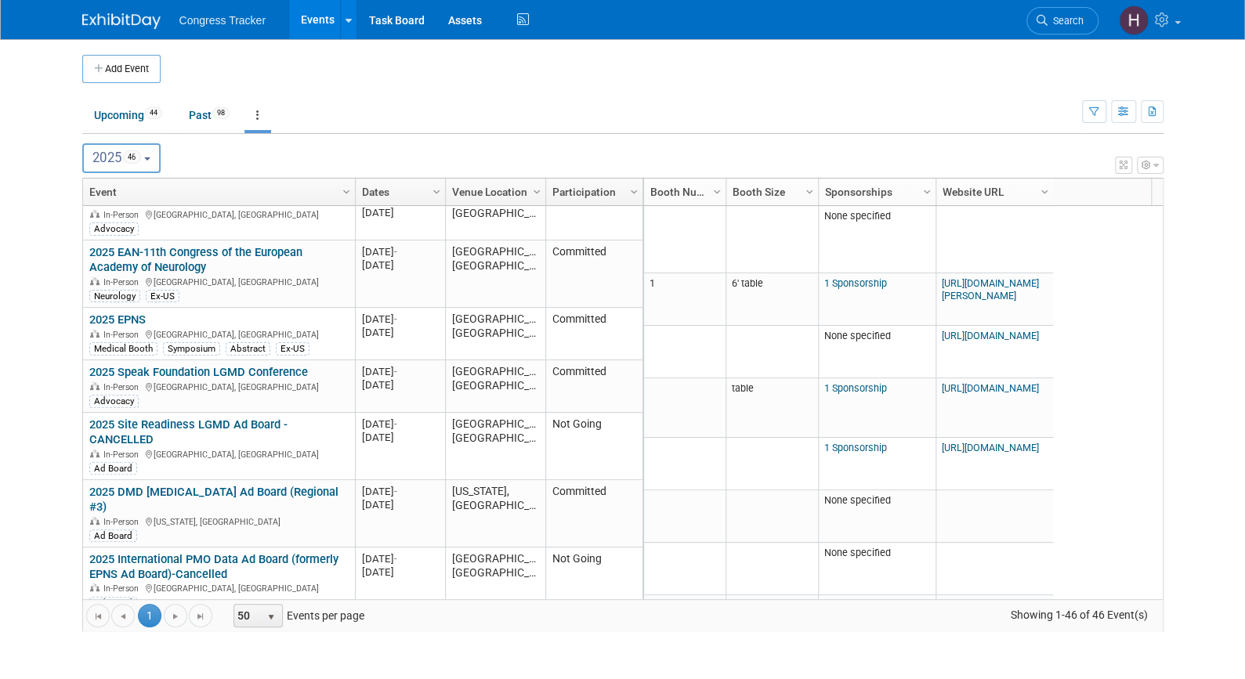
scroll to position [1507, 0]
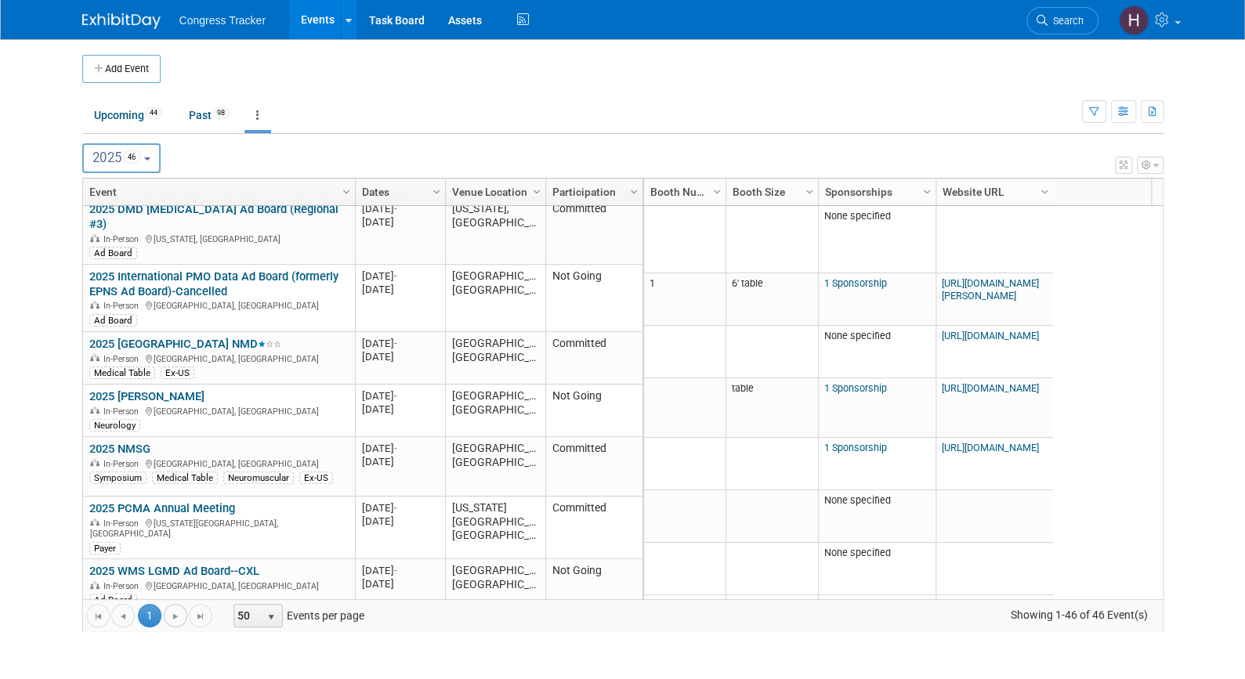
click at [173, 617] on span "Go to the next page" at bounding box center [175, 616] width 13 height 13
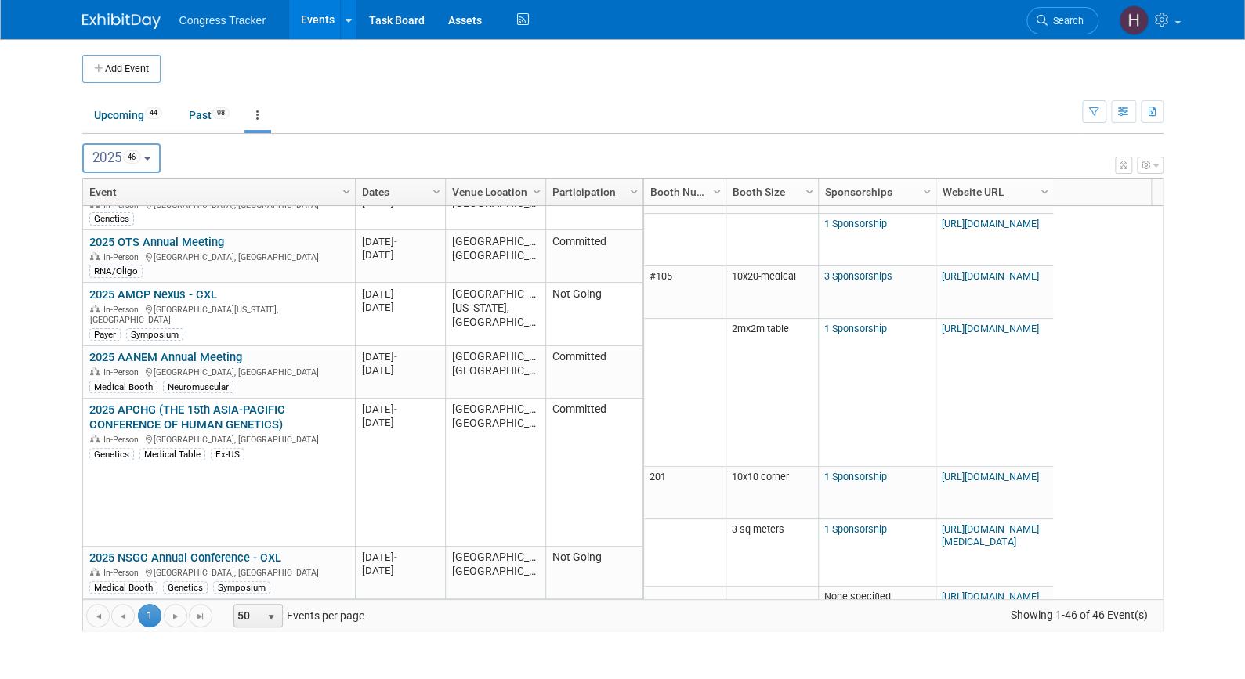
scroll to position [2316, 0]
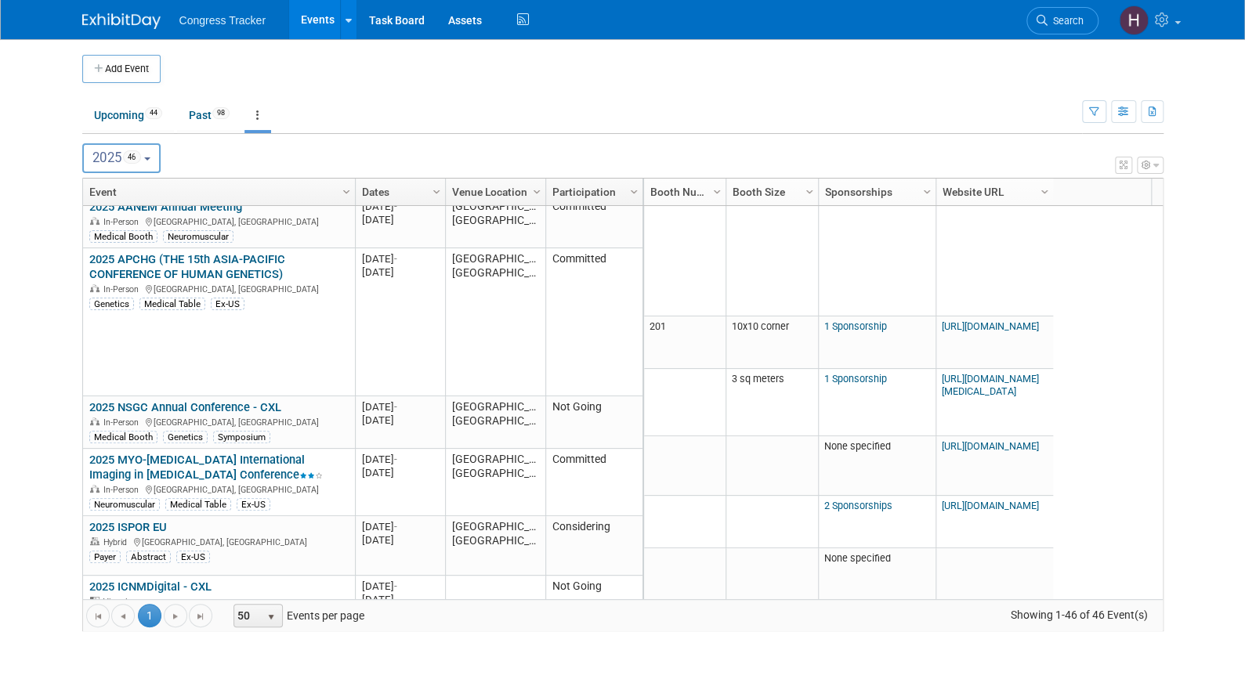
click at [175, 632] on link "2025 PMO Ad Board" at bounding box center [140, 639] width 103 height 14
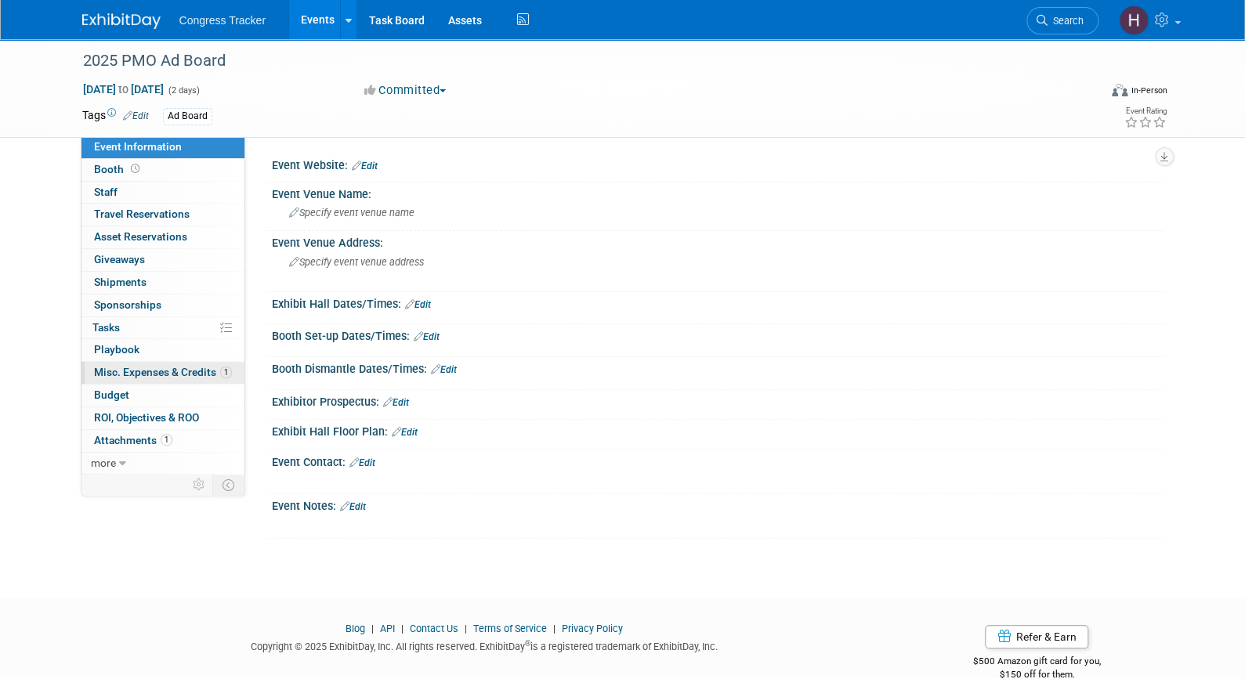
click at [162, 373] on span "Misc. Expenses & Credits 1" at bounding box center [163, 372] width 138 height 13
